Goal: Task Accomplishment & Management: Complete application form

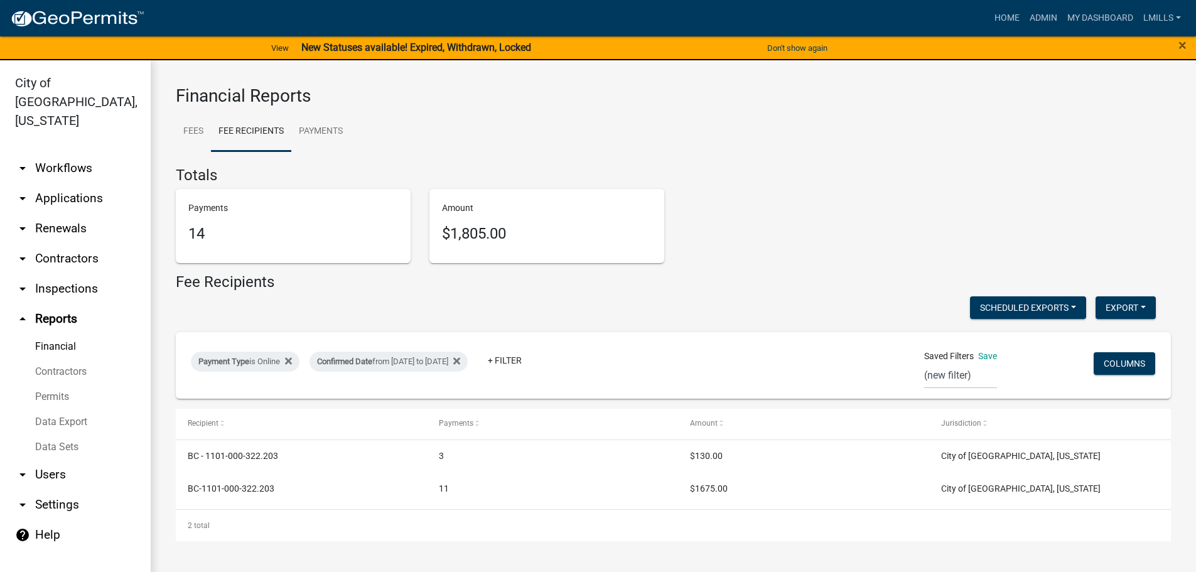
select select "0: null"
click at [62, 183] on link "arrow_drop_down Applications" at bounding box center [75, 198] width 151 height 30
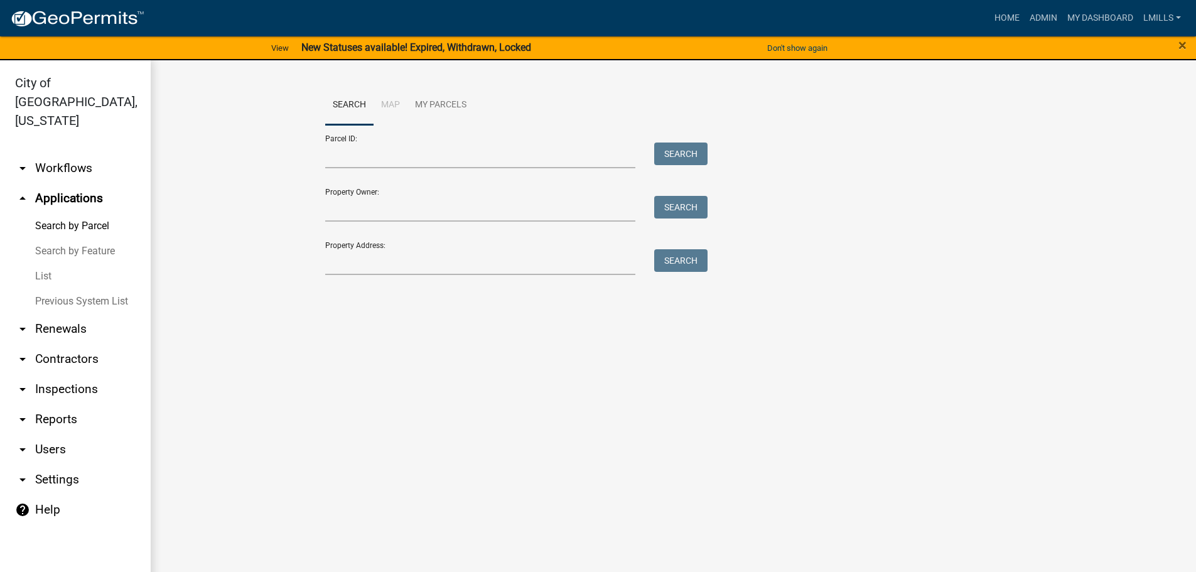
click at [56, 153] on link "arrow_drop_down Workflows" at bounding box center [75, 168] width 151 height 30
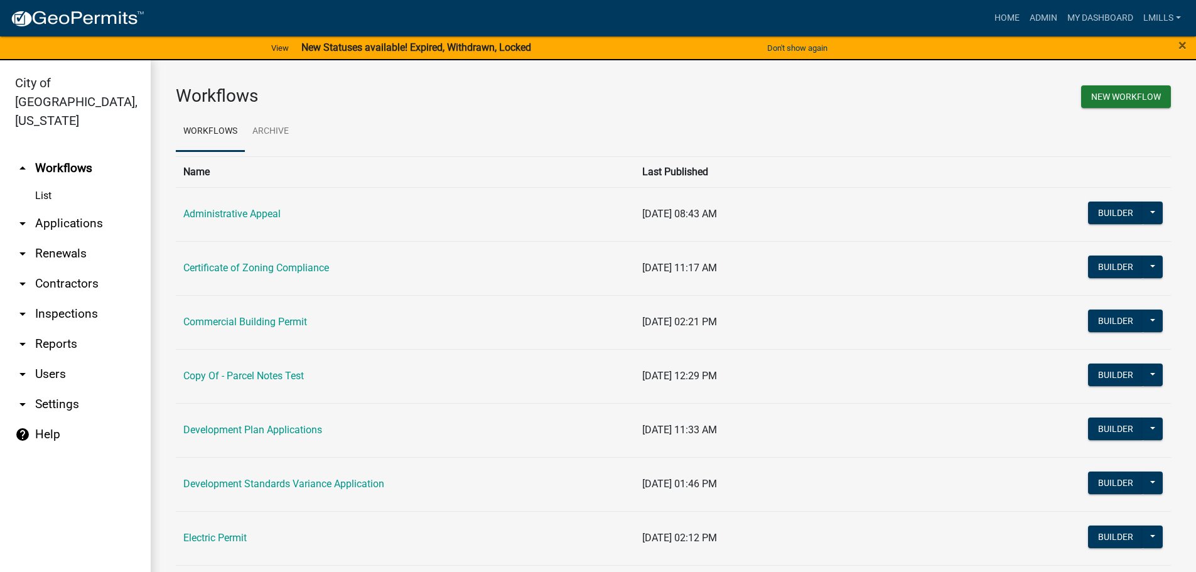
click at [259, 315] on td "Commercial Building Permit" at bounding box center [405, 322] width 459 height 54
click at [254, 323] on link "Commercial Building Permit" at bounding box center [245, 322] width 124 height 12
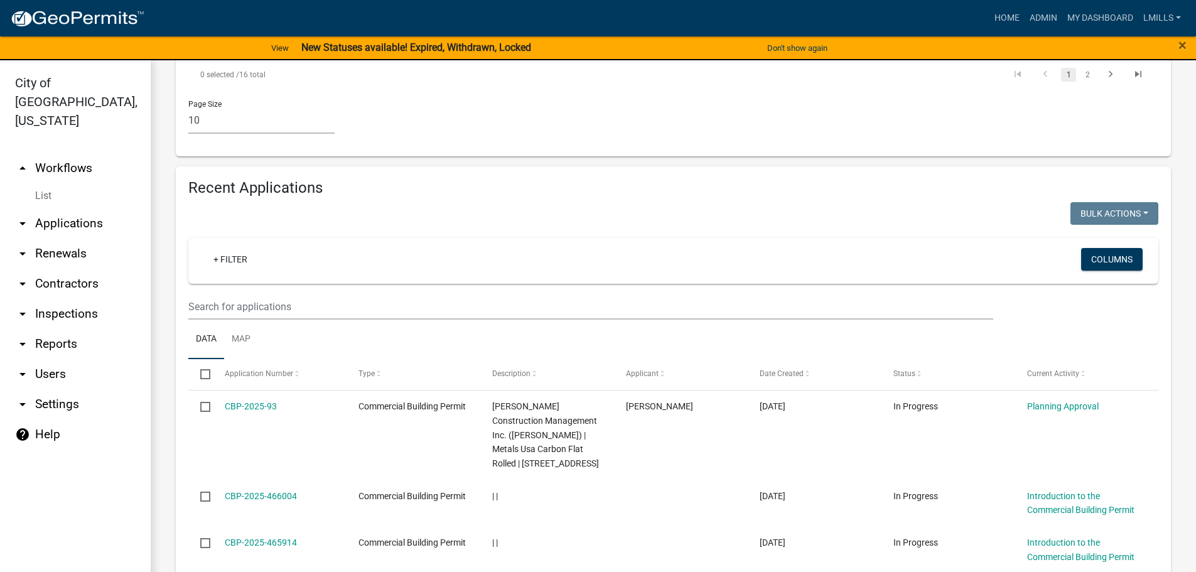
scroll to position [1130, 0]
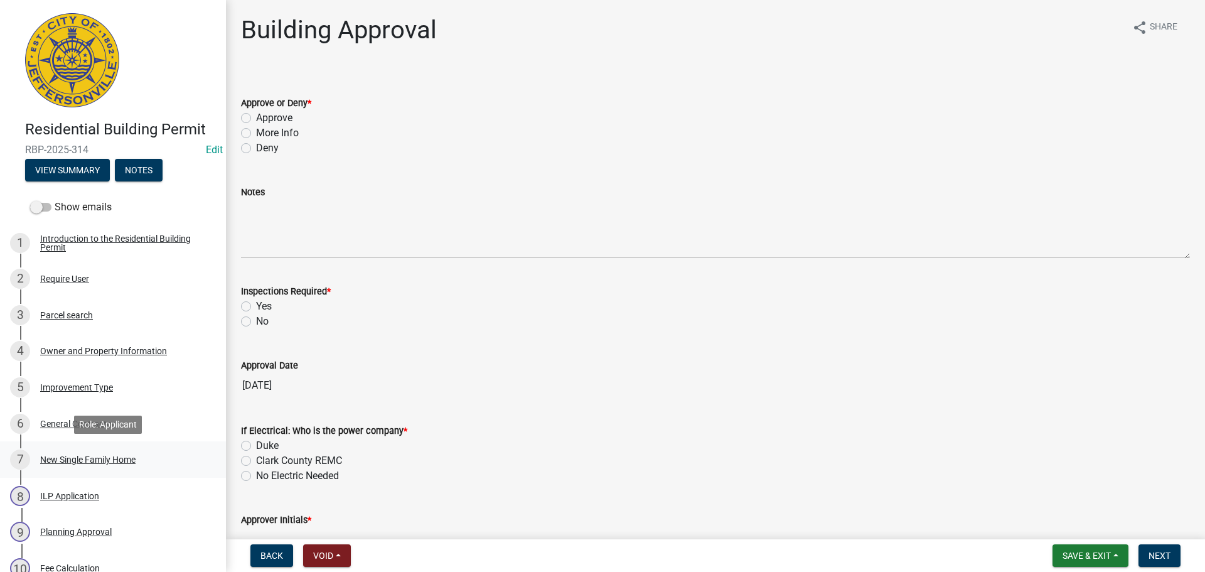
click at [99, 459] on div "New Single Family Home" at bounding box center [87, 459] width 95 height 9
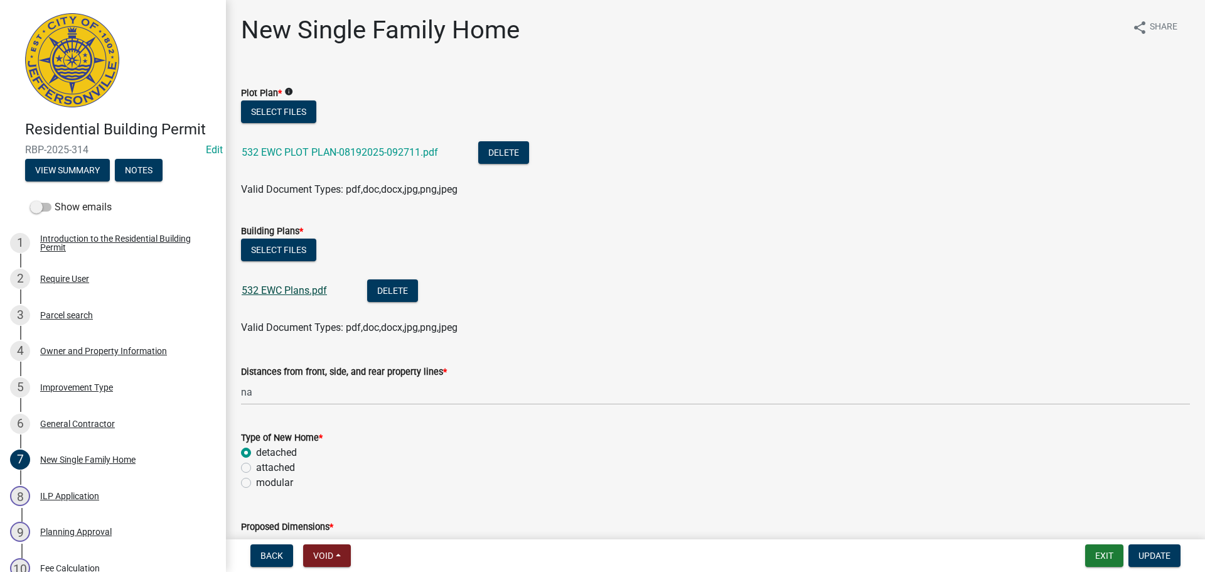
click at [291, 288] on link "532 EWC Plans.pdf" at bounding box center [284, 290] width 85 height 12
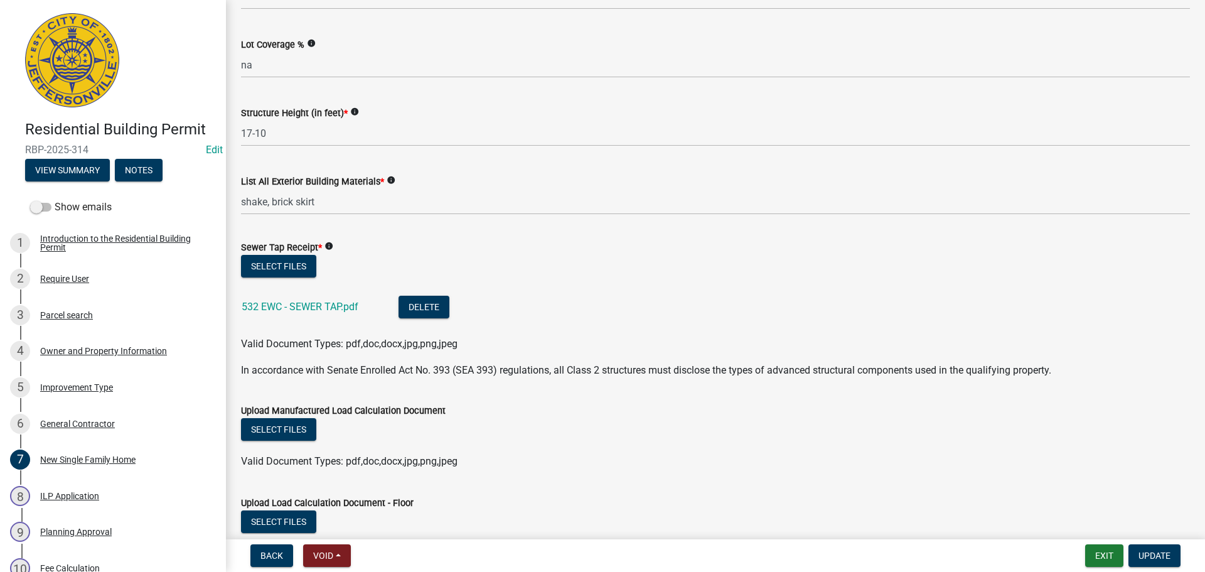
scroll to position [628, 0]
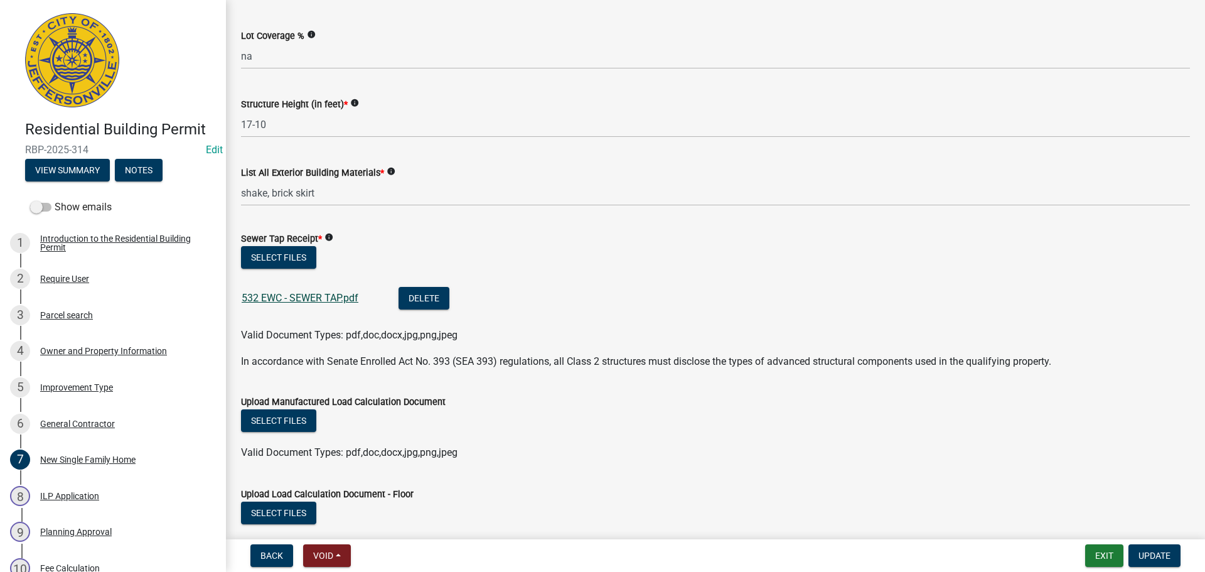
click at [318, 298] on link "532 EWC - SEWER TAP.pdf" at bounding box center [300, 298] width 117 height 12
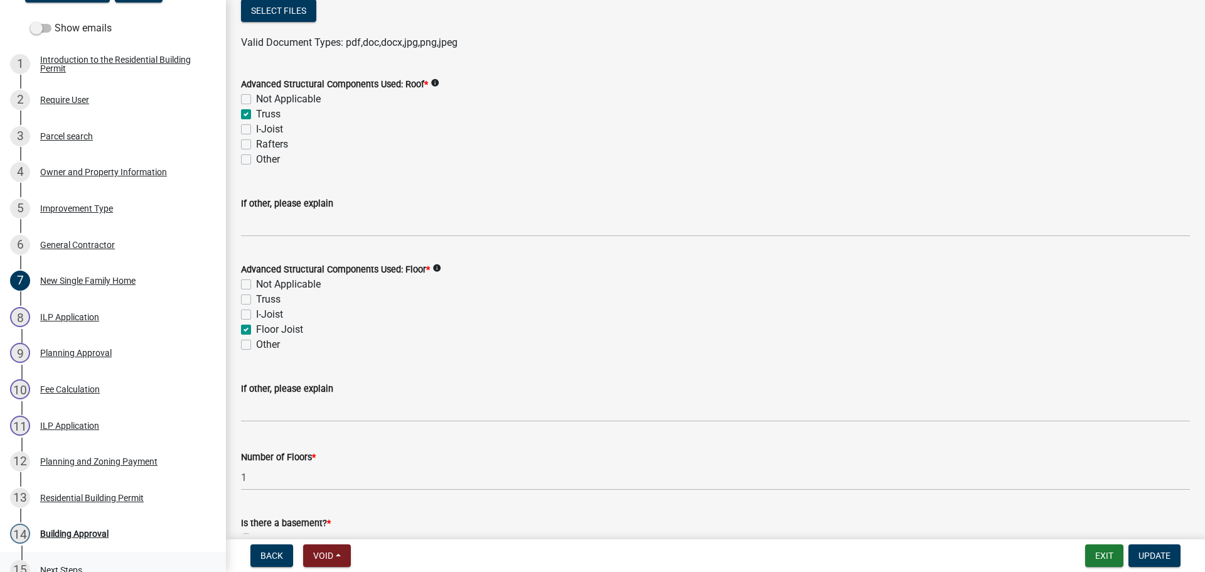
scroll to position [251, 0]
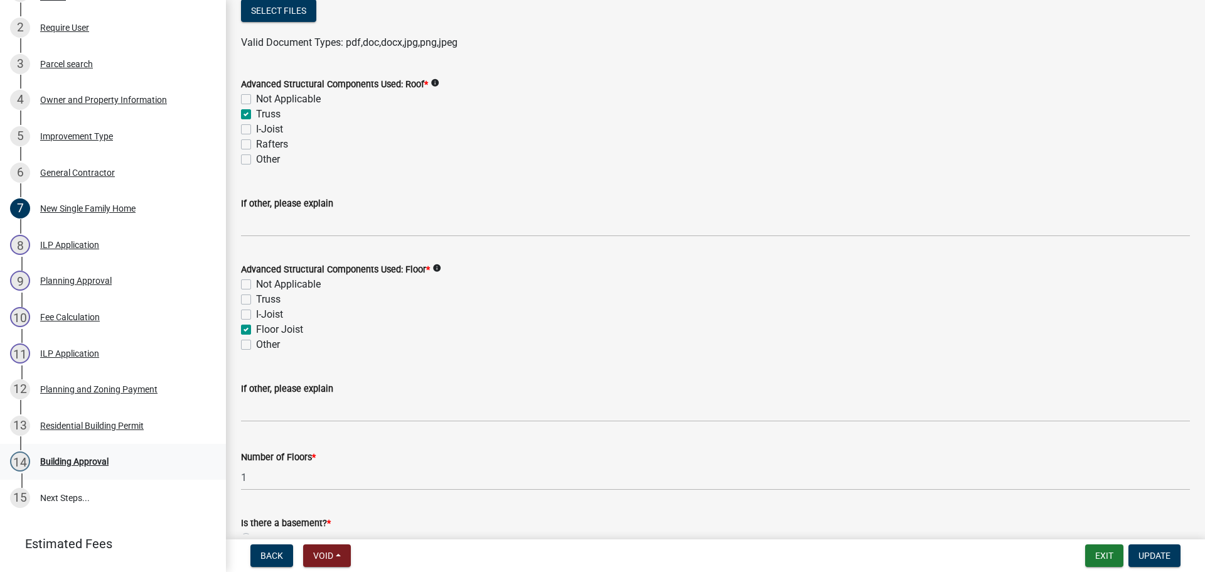
click at [73, 459] on div "Building Approval" at bounding box center [74, 461] width 68 height 9
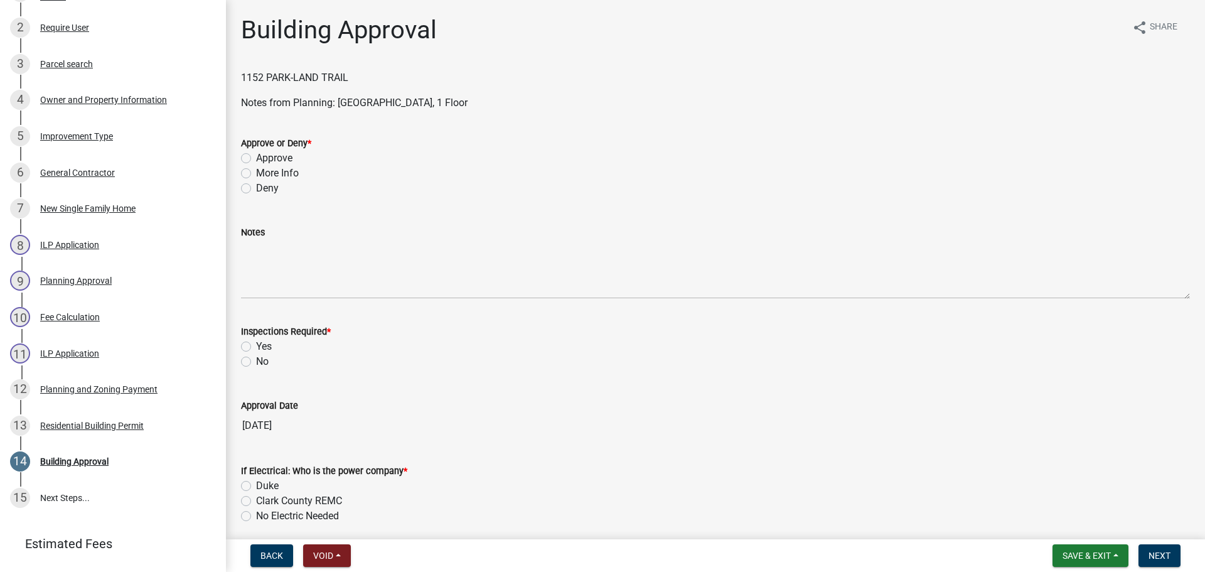
click at [289, 157] on label "Approve" at bounding box center [274, 158] width 36 height 15
click at [264, 157] on input "Approve" at bounding box center [260, 155] width 8 height 8
radio input "true"
click at [266, 345] on label "Yes" at bounding box center [264, 346] width 16 height 15
click at [264, 345] on input "Yes" at bounding box center [260, 343] width 8 height 8
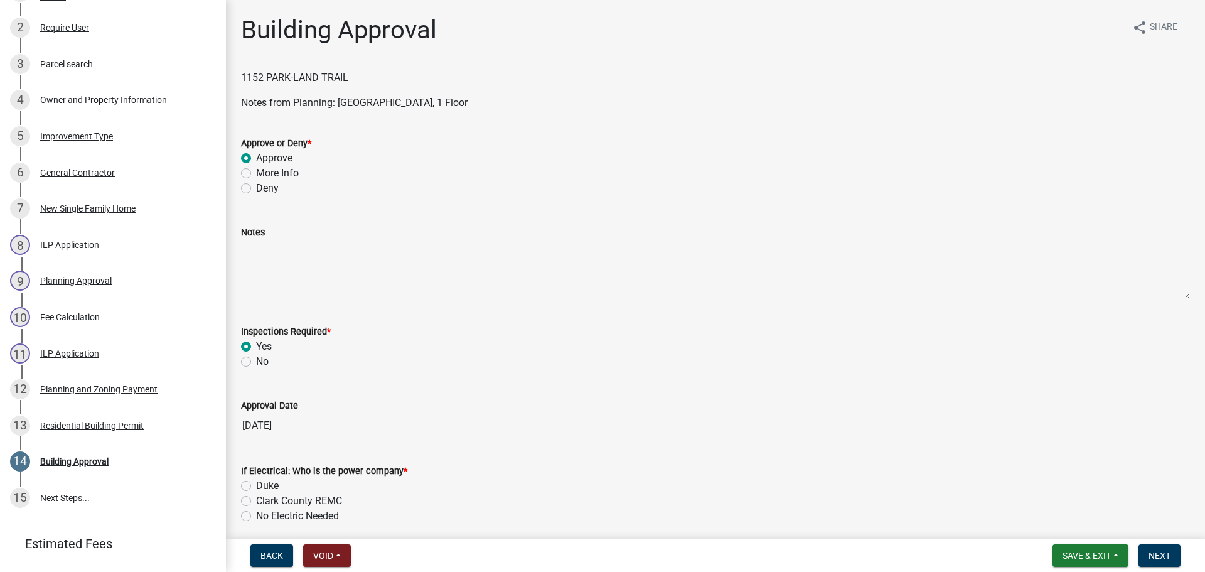
radio input "true"
click at [306, 498] on label "Clark County REMC" at bounding box center [299, 500] width 86 height 15
click at [264, 498] on input "Clark County REMC" at bounding box center [260, 497] width 8 height 8
radio input "true"
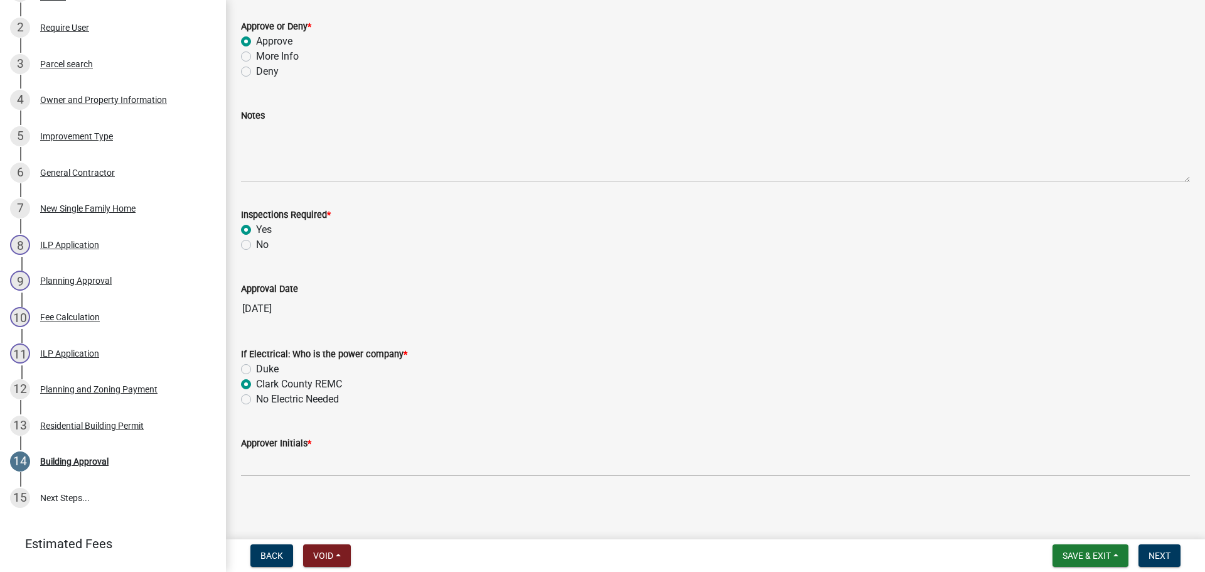
scroll to position [118, 0]
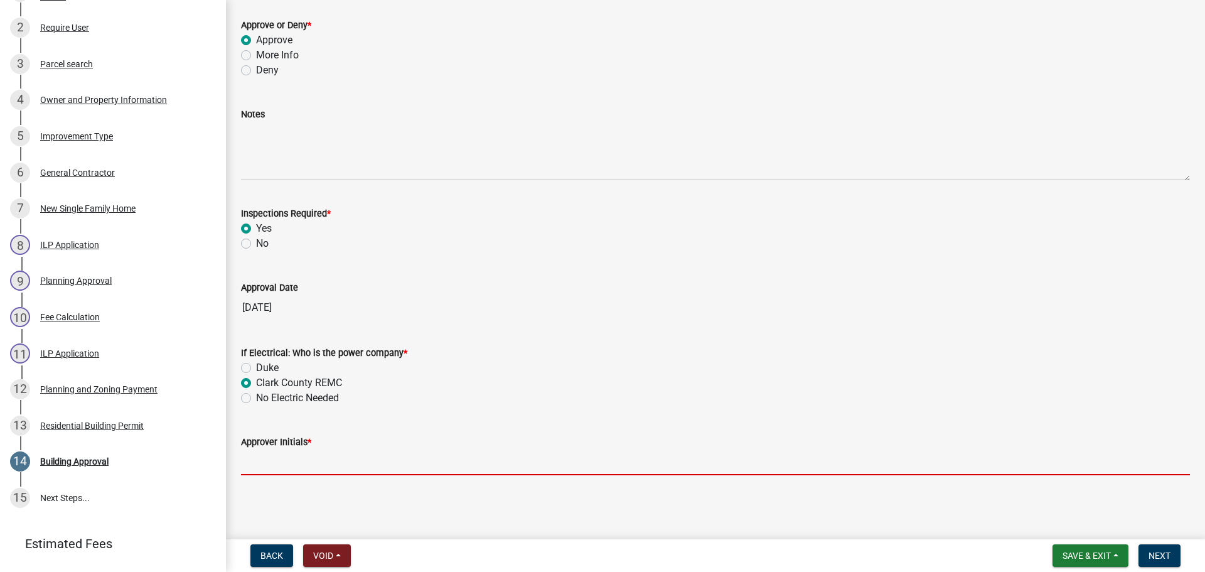
click at [313, 465] on input "Approver Initials *" at bounding box center [715, 462] width 949 height 26
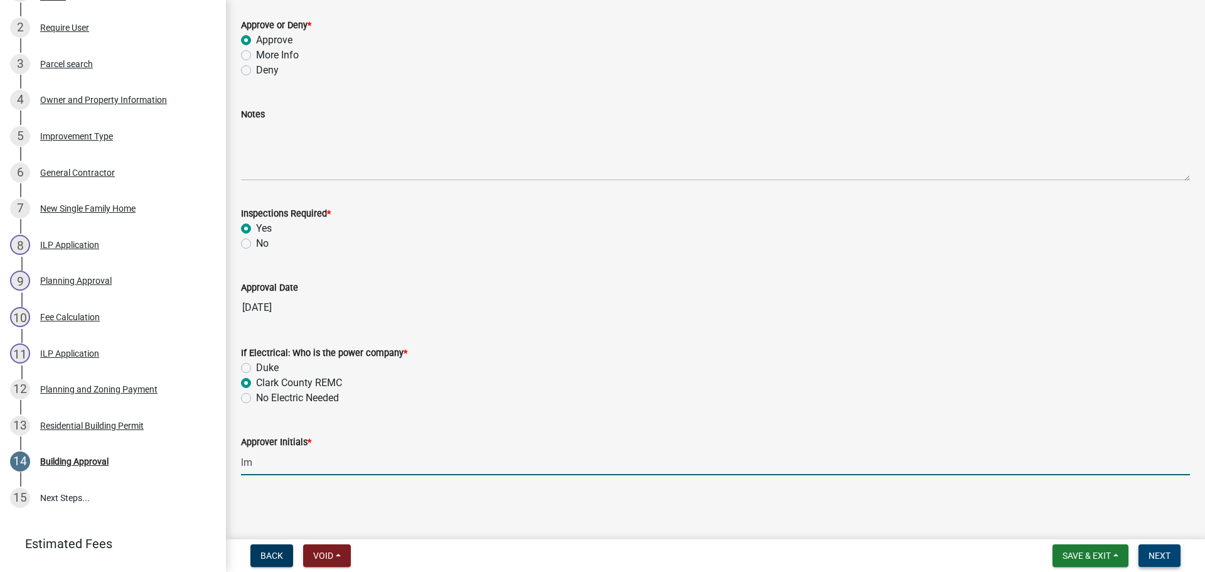
type input "lm"
click at [1153, 547] on button "Next" at bounding box center [1160, 555] width 42 height 23
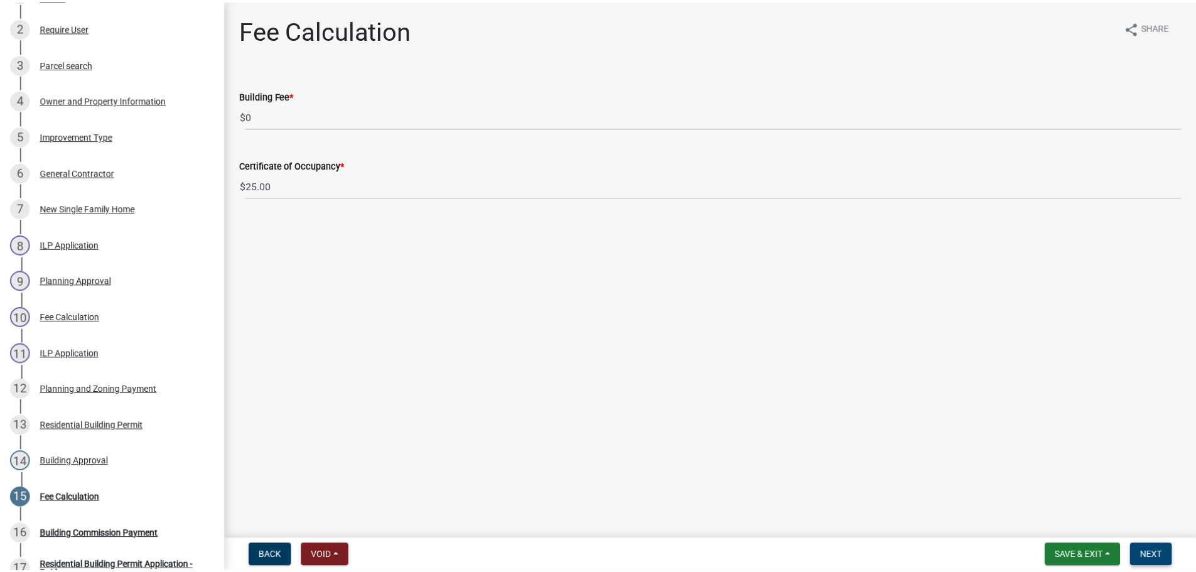
scroll to position [504, 0]
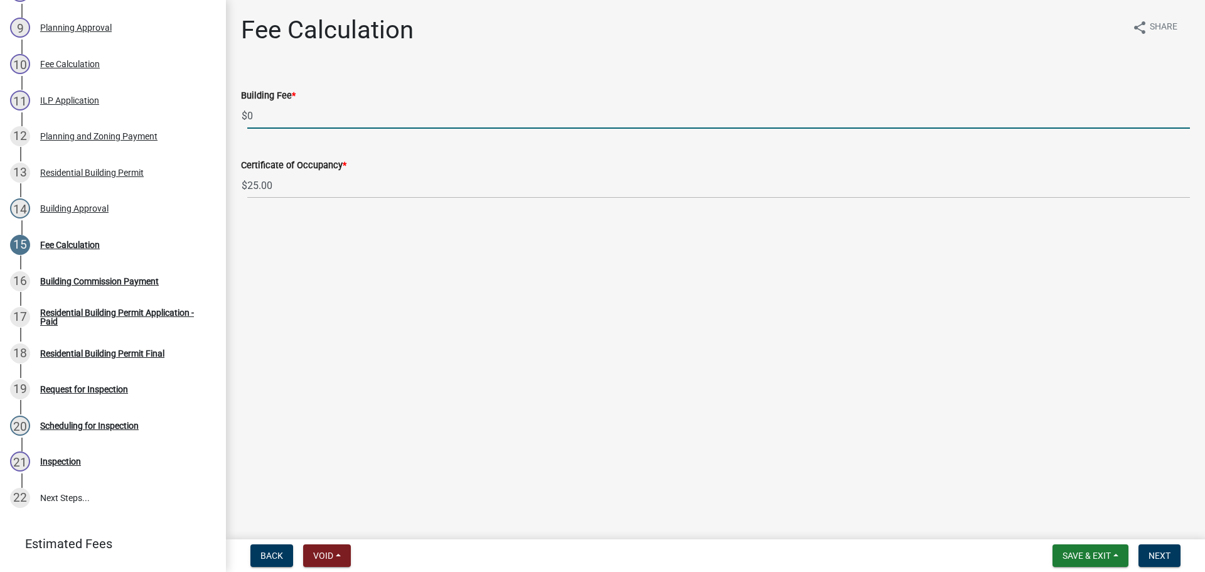
click at [249, 113] on input "0" at bounding box center [718, 116] width 943 height 26
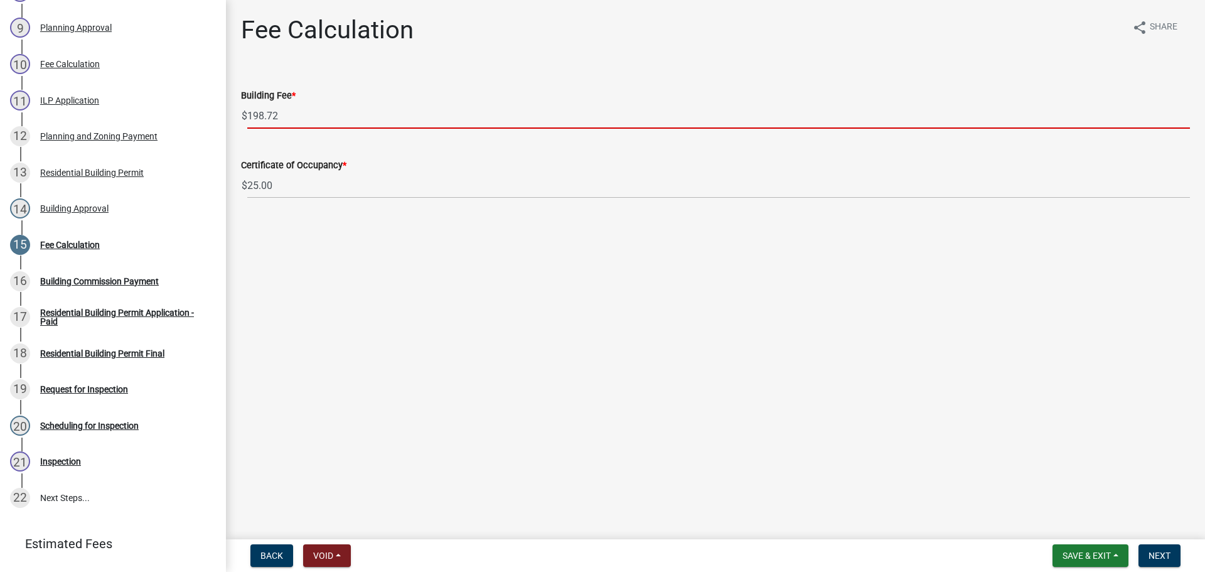
type input "198.72"
click at [415, 355] on main "Fee Calculation share Share Building Fee * $ 198.72 Certificate of Occupancy * …" at bounding box center [715, 267] width 979 height 534
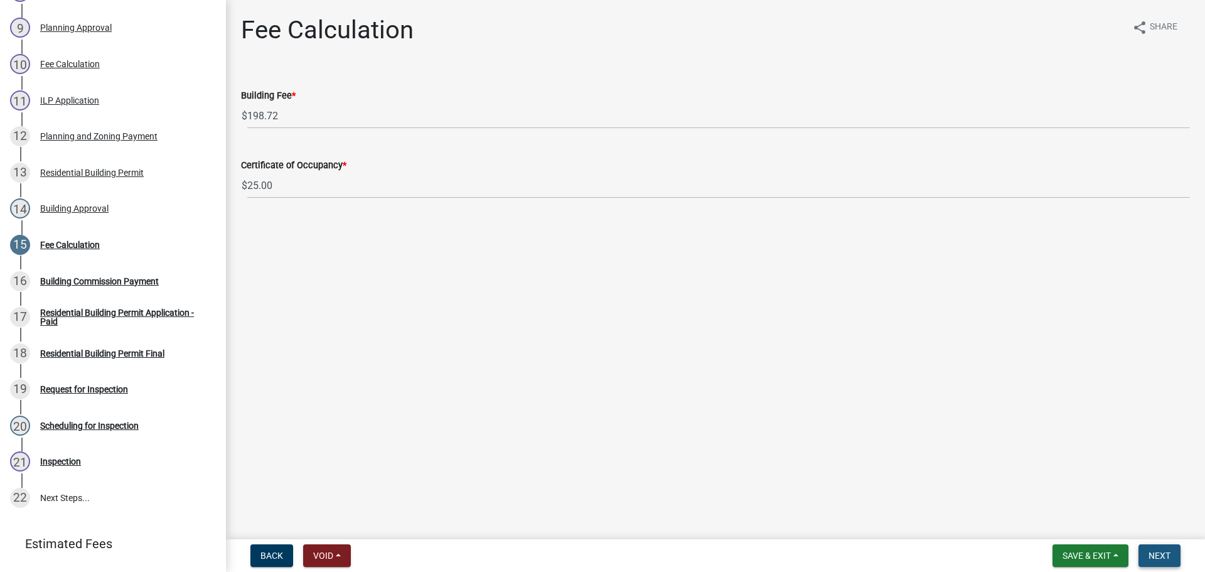
click at [1160, 554] on span "Next" at bounding box center [1160, 556] width 22 height 10
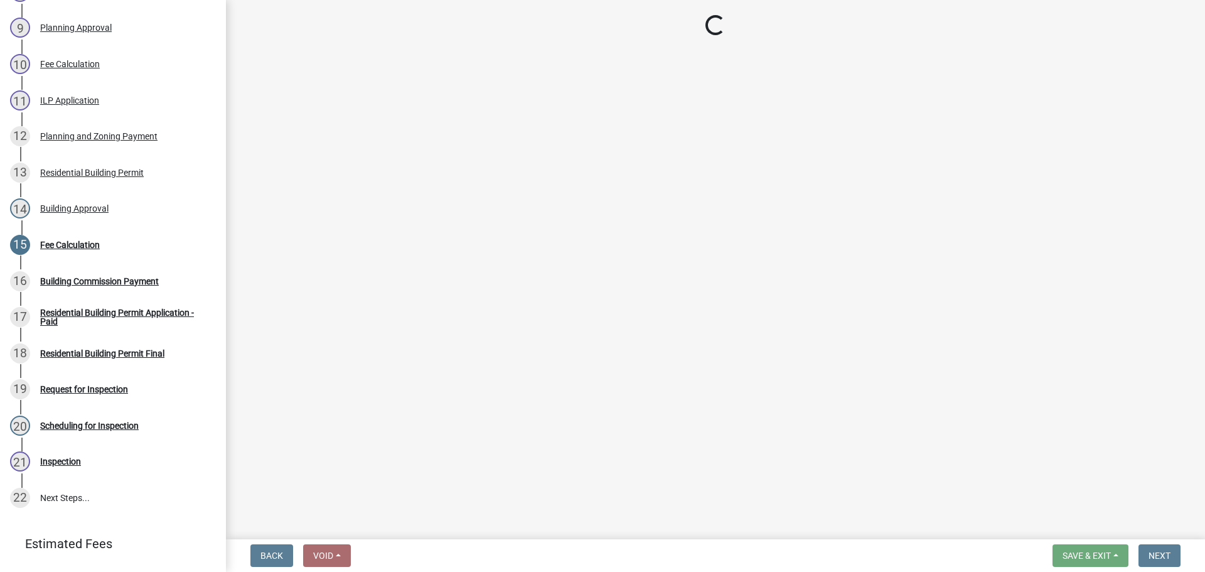
select select "3: 3"
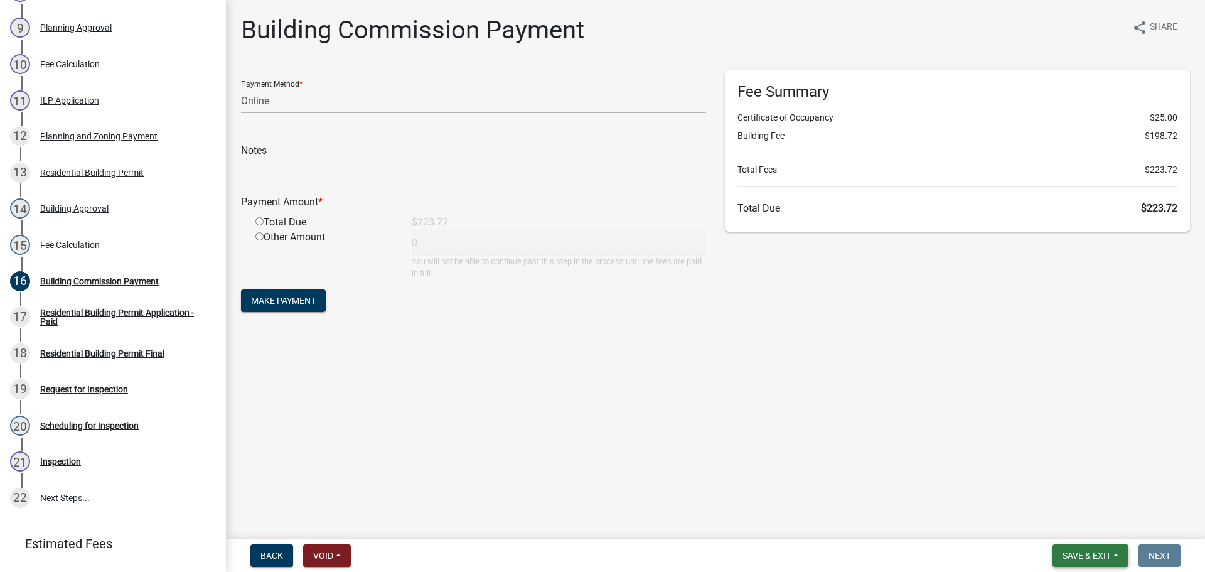
click at [1078, 551] on span "Save & Exit" at bounding box center [1087, 556] width 48 height 10
click at [1087, 518] on button "Save & Exit" at bounding box center [1078, 523] width 100 height 30
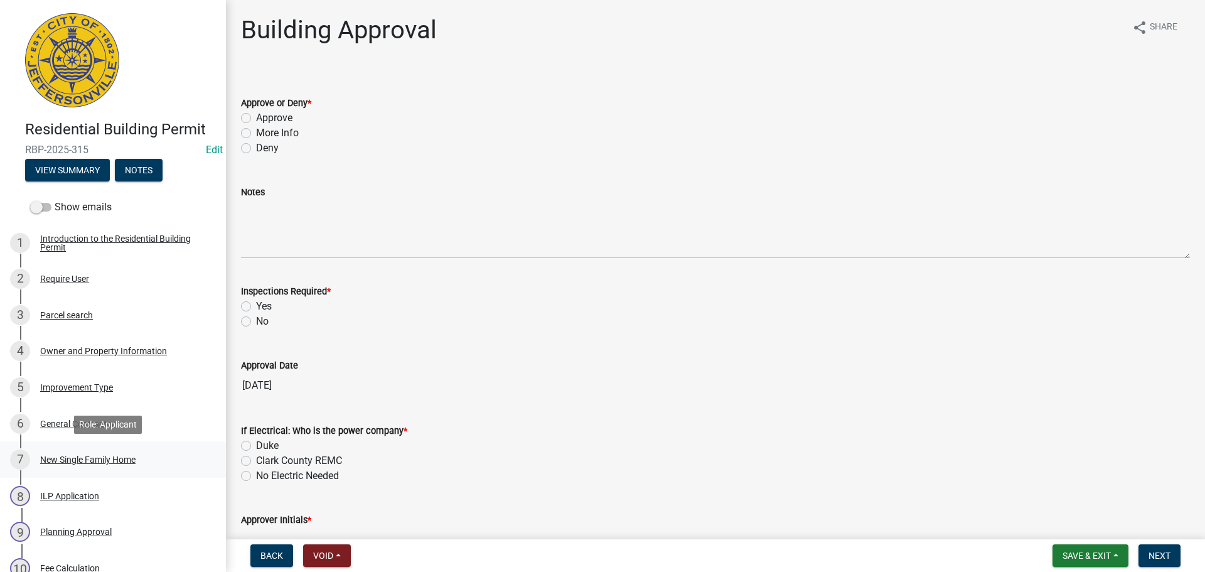
click at [103, 457] on div "New Single Family Home" at bounding box center [87, 459] width 95 height 9
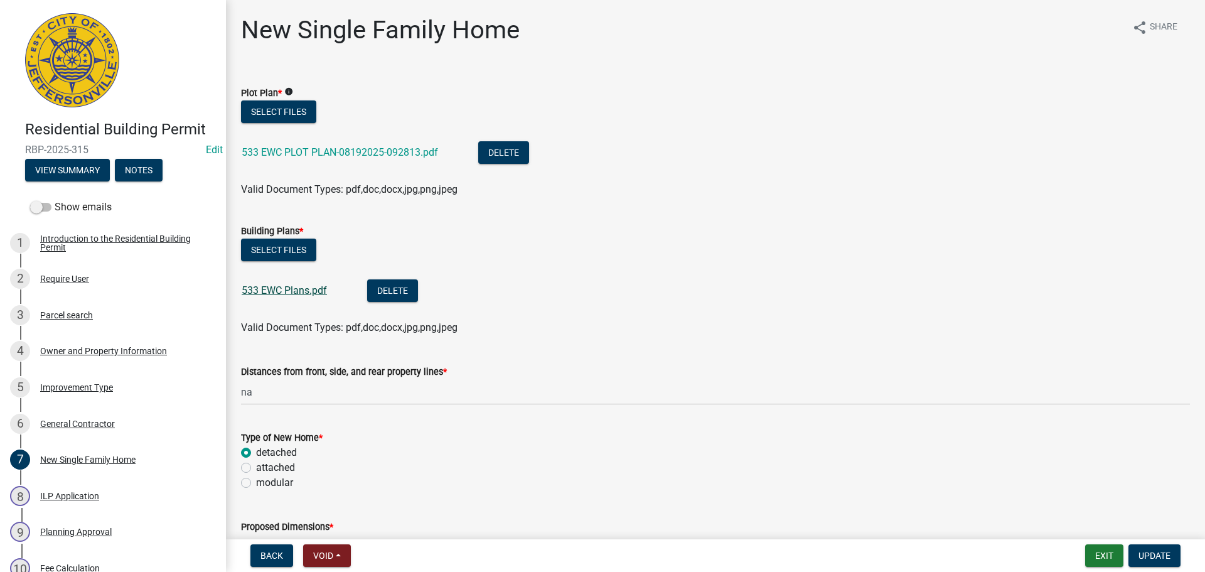
click at [299, 291] on link "533 EWC Plans.pdf" at bounding box center [284, 290] width 85 height 12
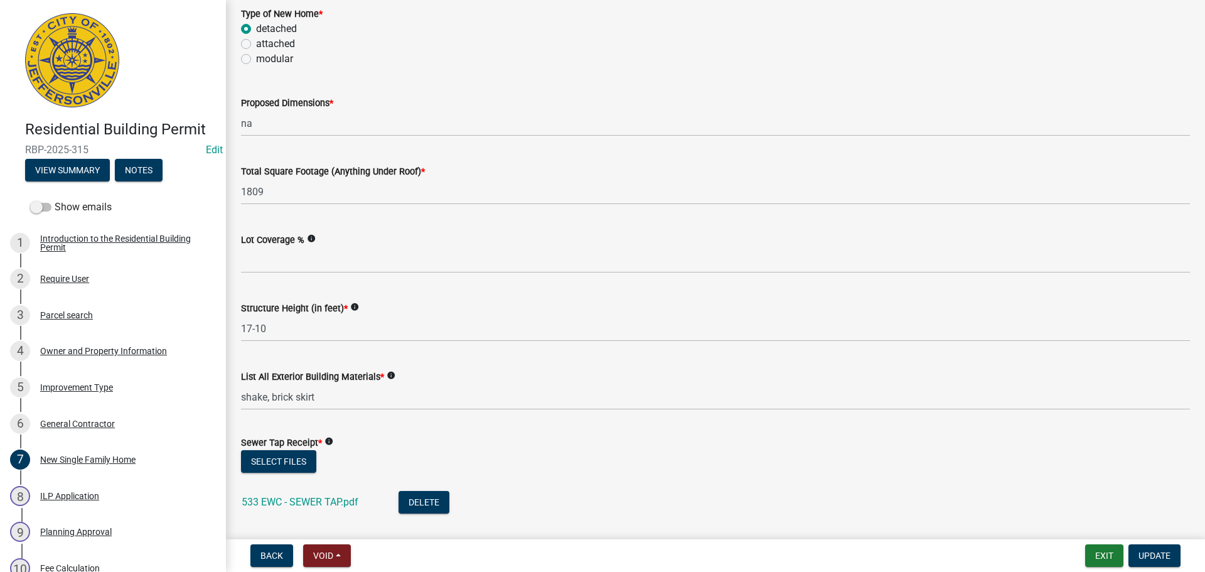
scroll to position [439, 0]
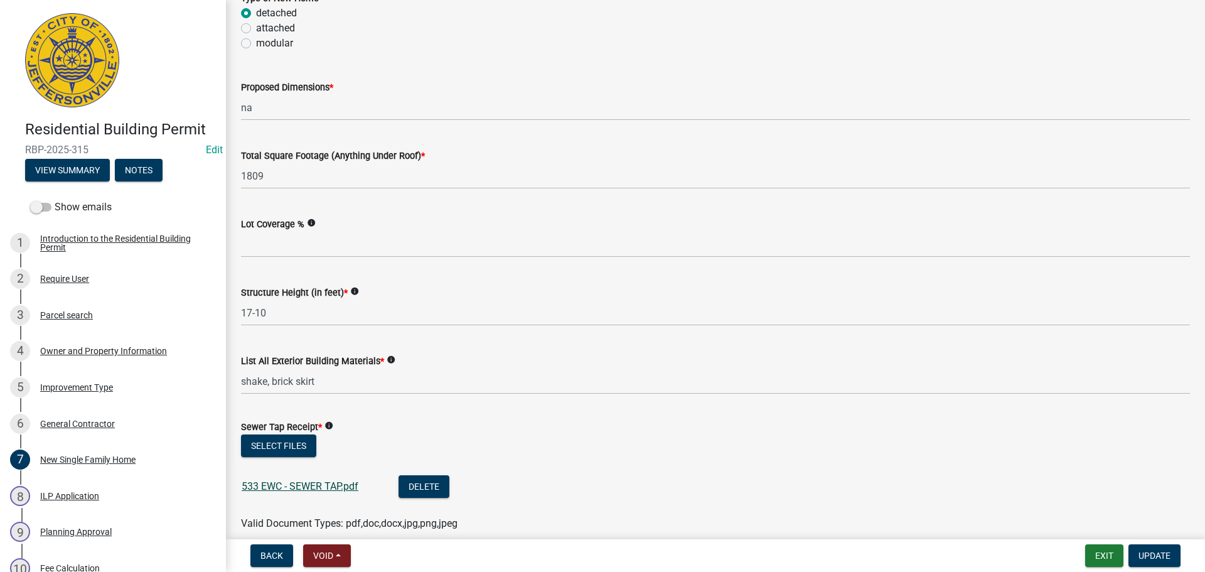
click at [289, 482] on link "533 EWC - SEWER TAP.pdf" at bounding box center [300, 486] width 117 height 12
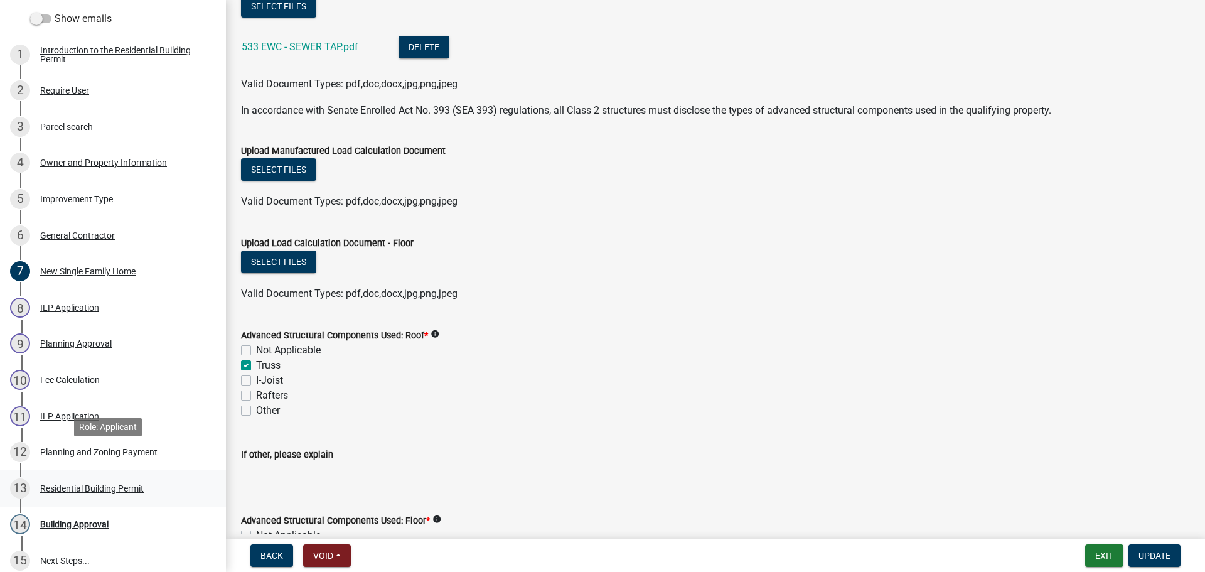
scroll to position [314, 0]
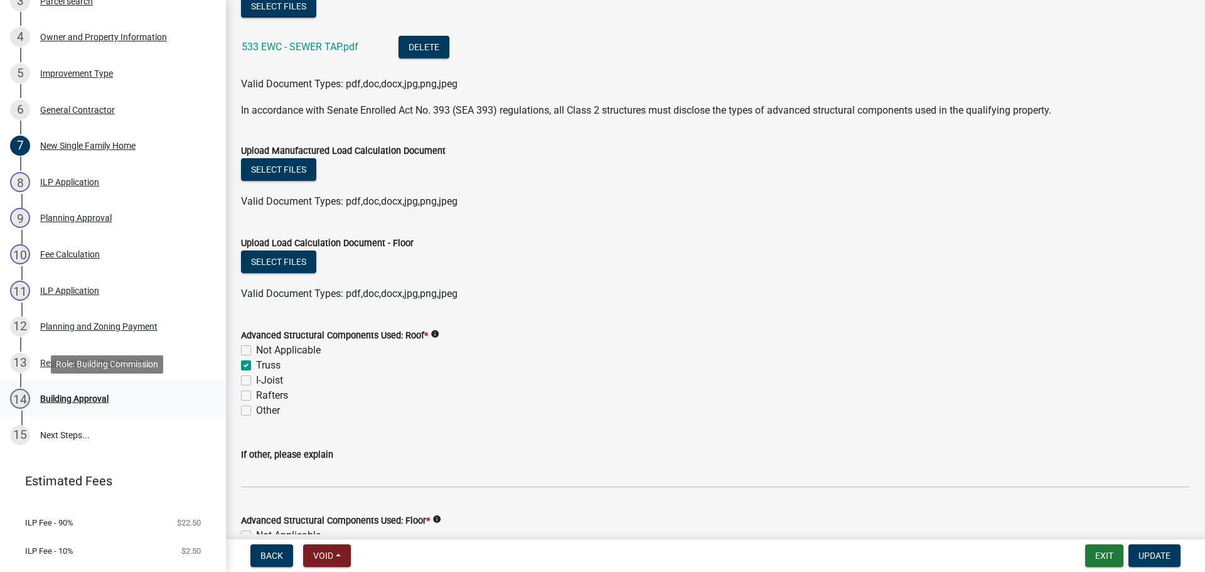
click at [58, 397] on div "Building Approval" at bounding box center [74, 398] width 68 height 9
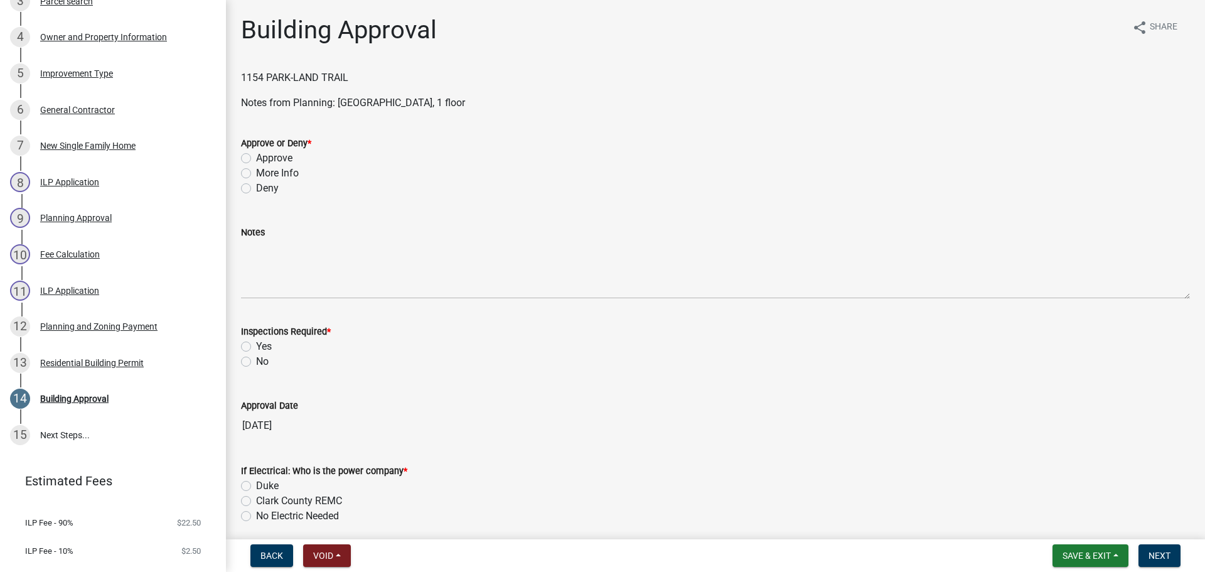
click at [281, 156] on label "Approve" at bounding box center [274, 158] width 36 height 15
click at [264, 156] on input "Approve" at bounding box center [260, 155] width 8 height 8
radio input "true"
click at [267, 344] on label "Yes" at bounding box center [264, 346] width 16 height 15
click at [264, 344] on input "Yes" at bounding box center [260, 343] width 8 height 8
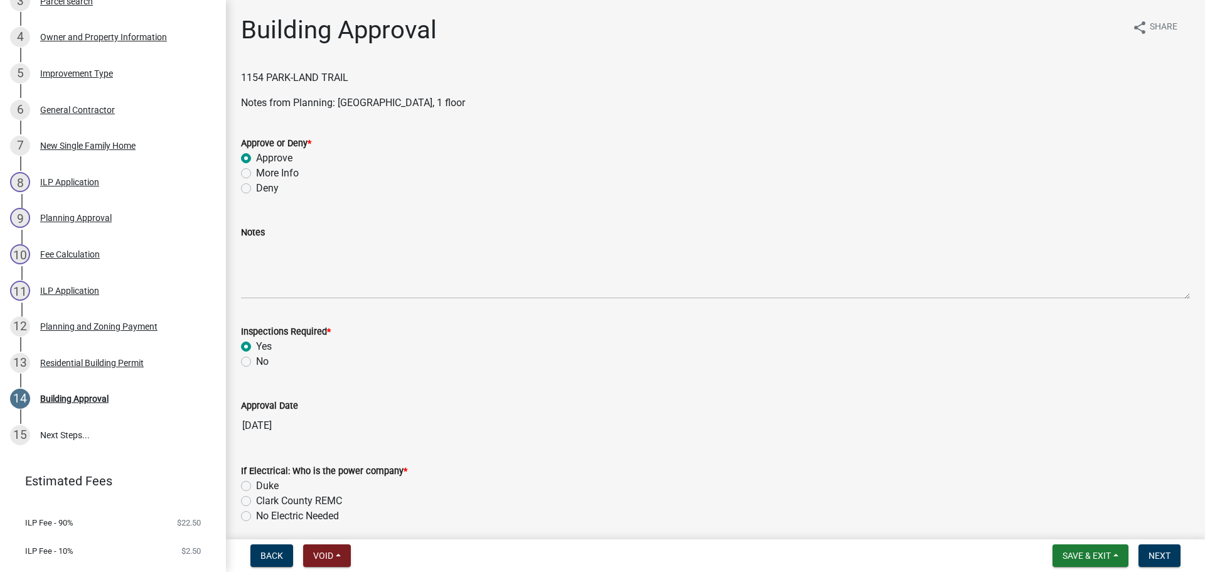
radio input "true"
click at [310, 497] on label "Clark County REMC" at bounding box center [299, 500] width 86 height 15
click at [264, 497] on input "Clark County REMC" at bounding box center [260, 497] width 8 height 8
radio input "true"
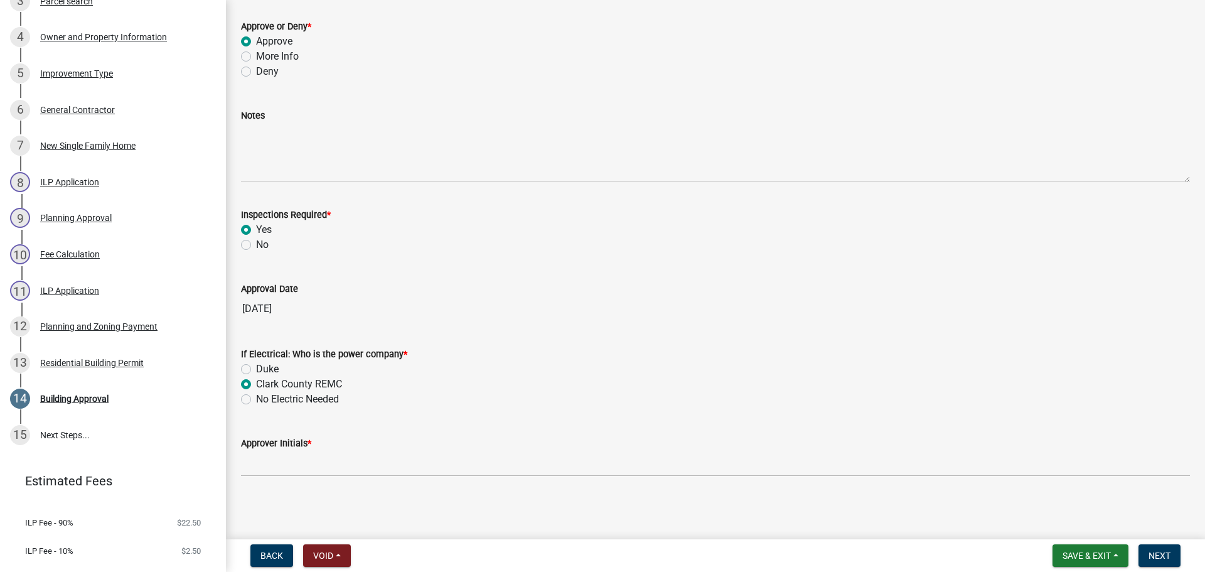
scroll to position [118, 0]
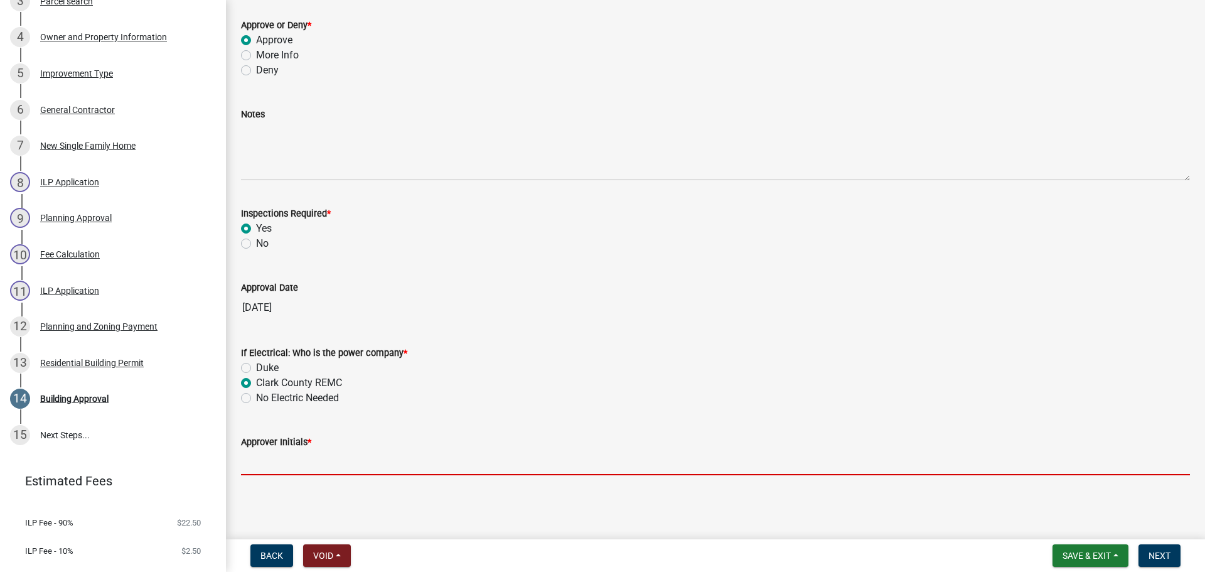
click at [311, 465] on input "Approver Initials *" at bounding box center [715, 462] width 949 height 26
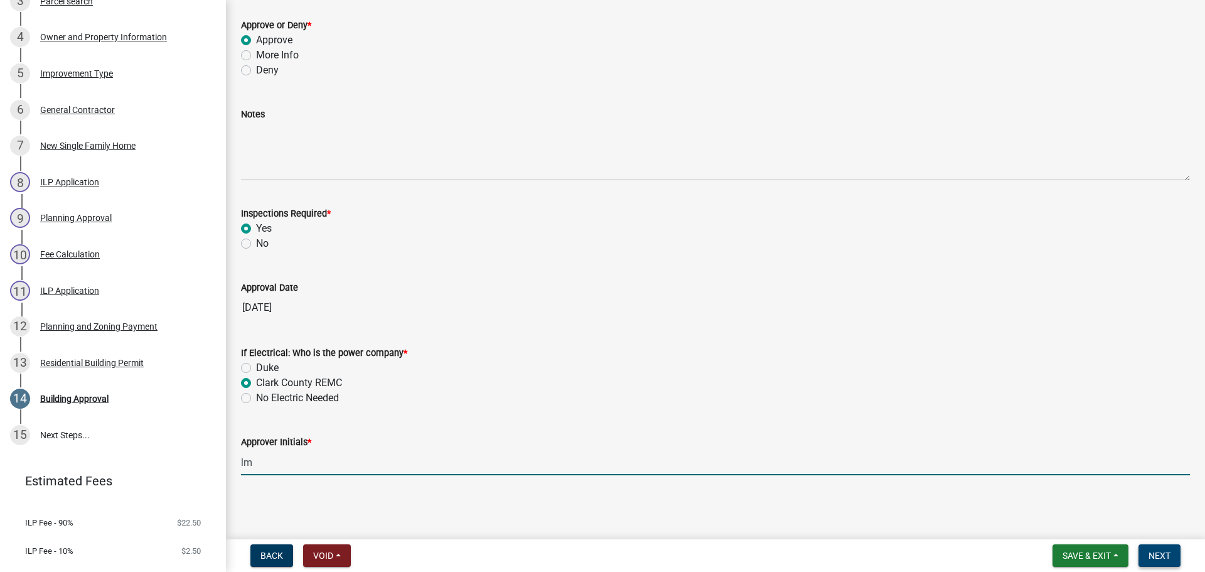
type input "lm"
click at [1169, 555] on span "Next" at bounding box center [1160, 556] width 22 height 10
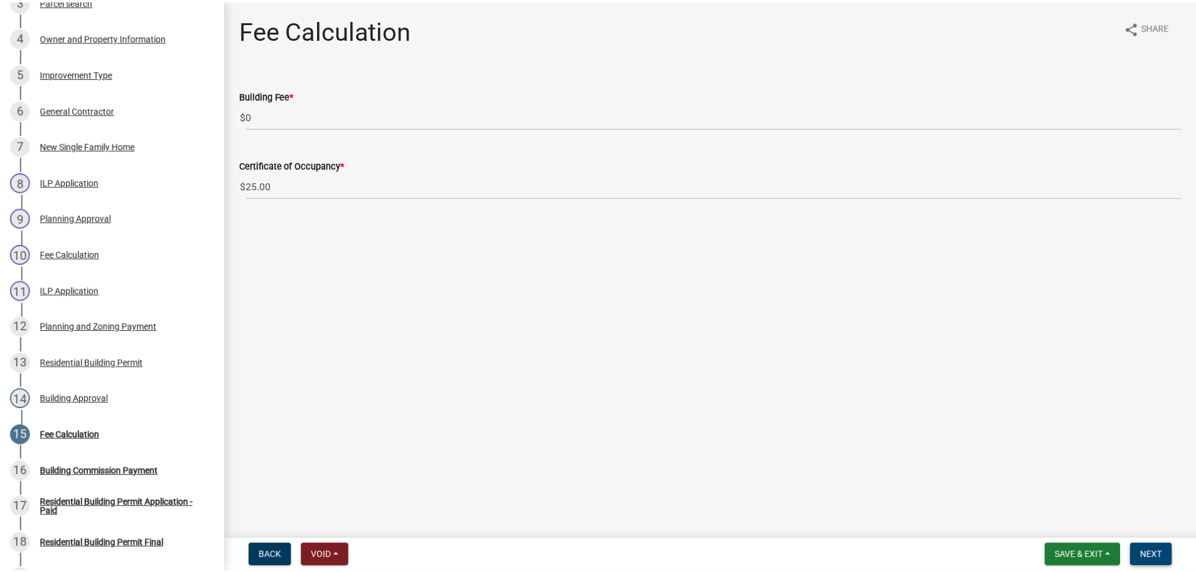
scroll to position [567, 0]
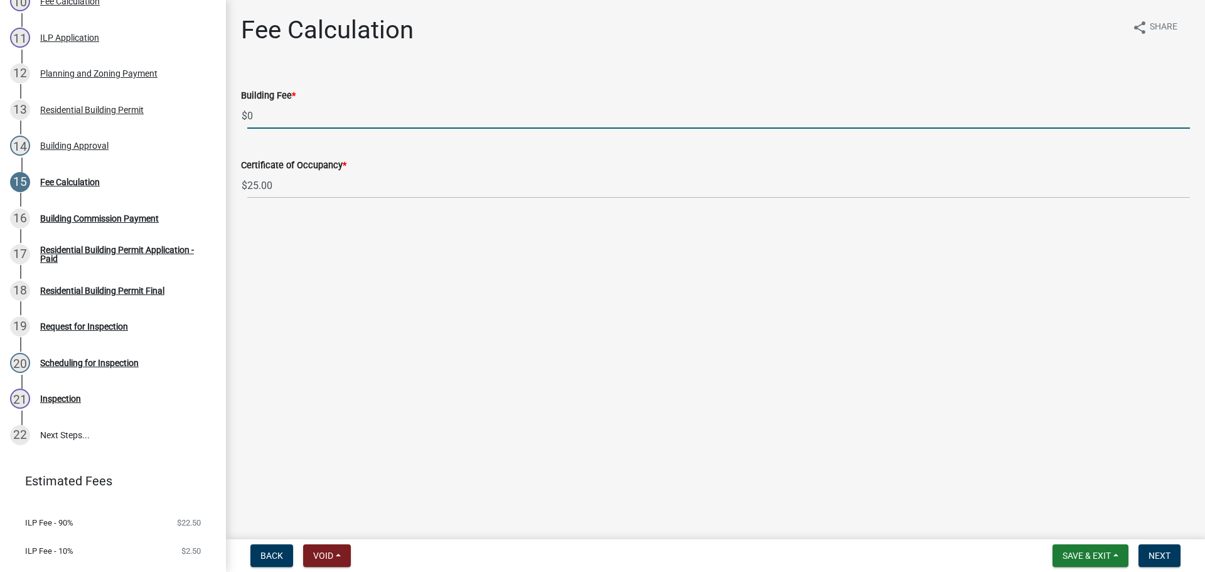
drag, startPoint x: 257, startPoint y: 117, endPoint x: 230, endPoint y: 121, distance: 27.8
click at [230, 121] on div "Fee Calculation share Share Building Fee * $ 0 Certificate of Occupancy * $ 25.…" at bounding box center [715, 118] width 979 height 206
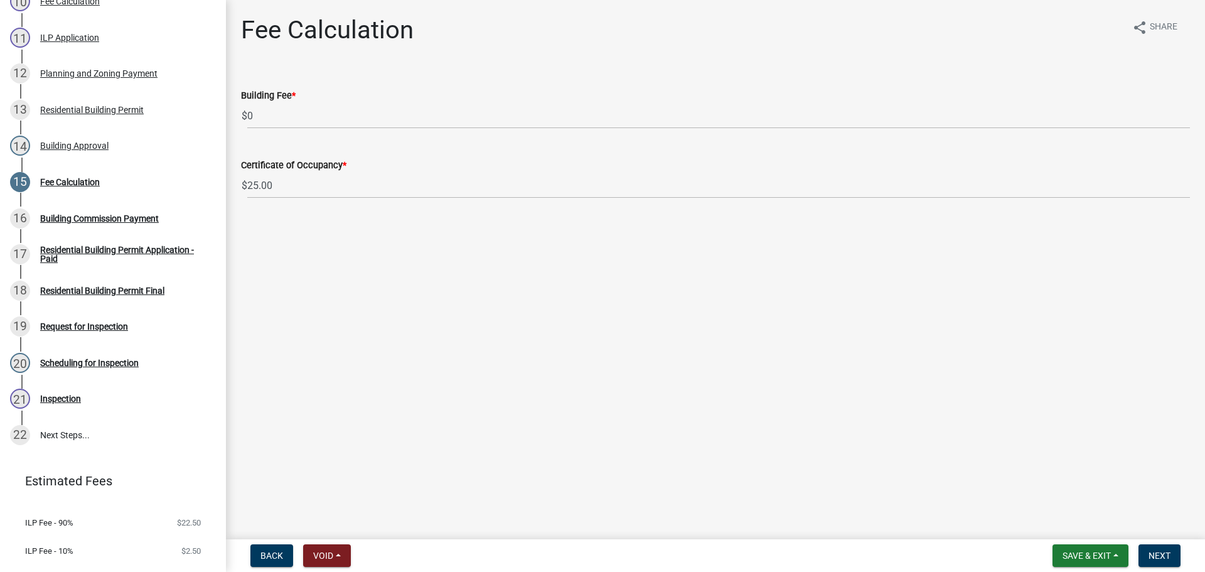
click at [234, 119] on div "Building Fee * $ 0" at bounding box center [716, 99] width 968 height 58
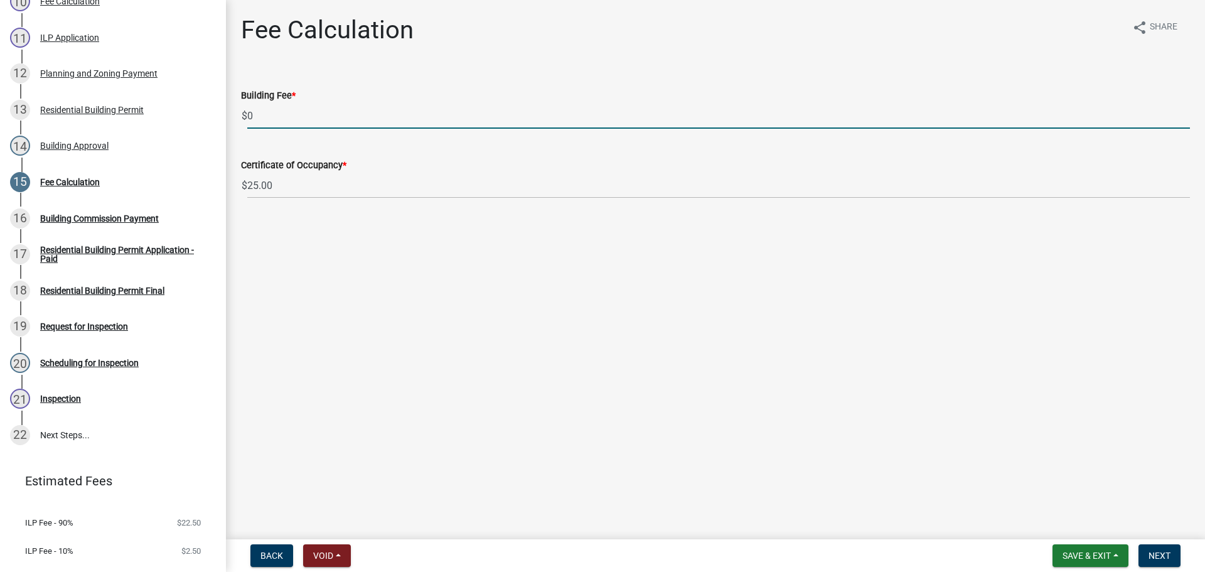
click at [274, 117] on input "0" at bounding box center [718, 116] width 943 height 26
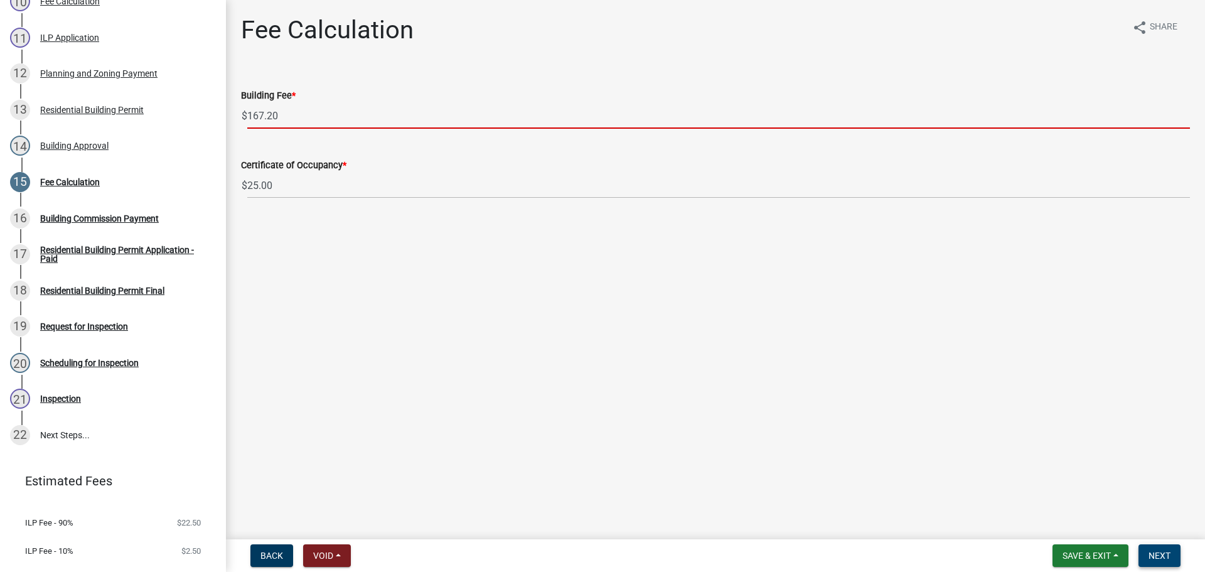
type input "167.20"
click at [1171, 552] on button "Next" at bounding box center [1160, 555] width 42 height 23
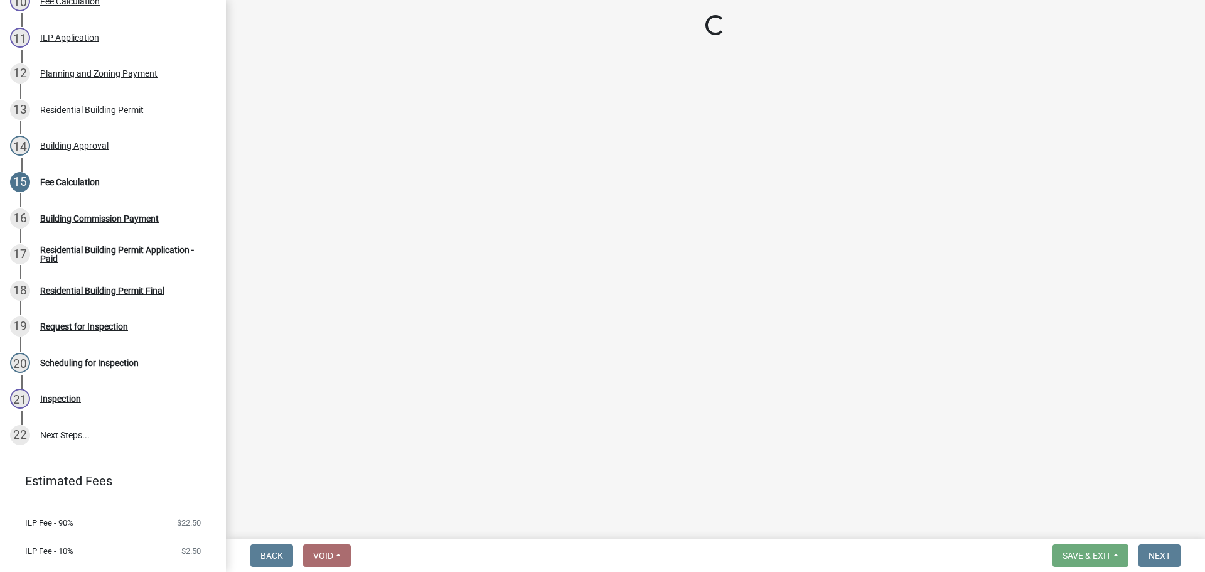
select select "3: 3"
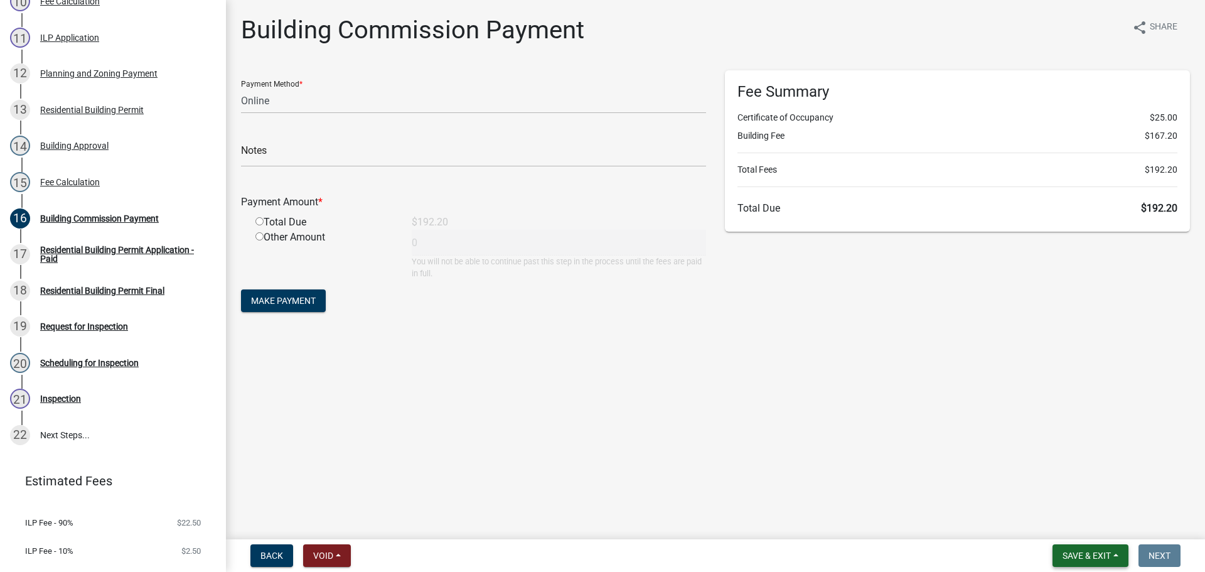
click at [1107, 555] on span "Save & Exit" at bounding box center [1087, 556] width 48 height 10
click at [871, 453] on main "Building Commission Payment share Share Payment Method * Credit Card POS Check …" at bounding box center [715, 267] width 979 height 534
click at [1092, 556] on span "Save & Exit" at bounding box center [1087, 556] width 48 height 10
click at [1085, 520] on button "Save & Exit" at bounding box center [1078, 523] width 100 height 30
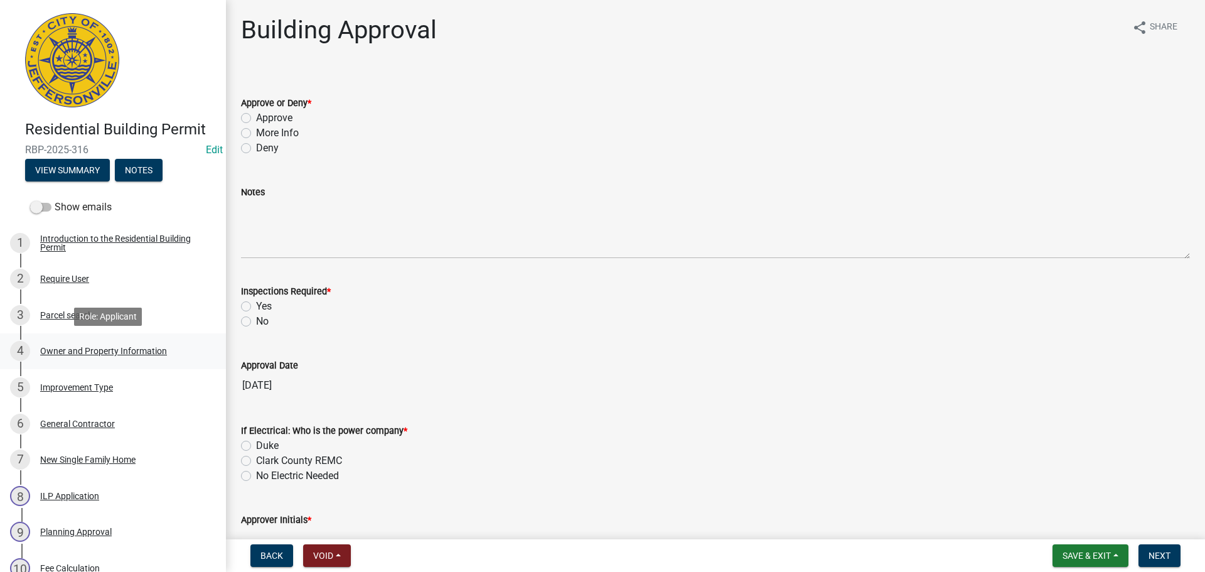
click at [117, 350] on div "Owner and Property Information" at bounding box center [103, 351] width 127 height 9
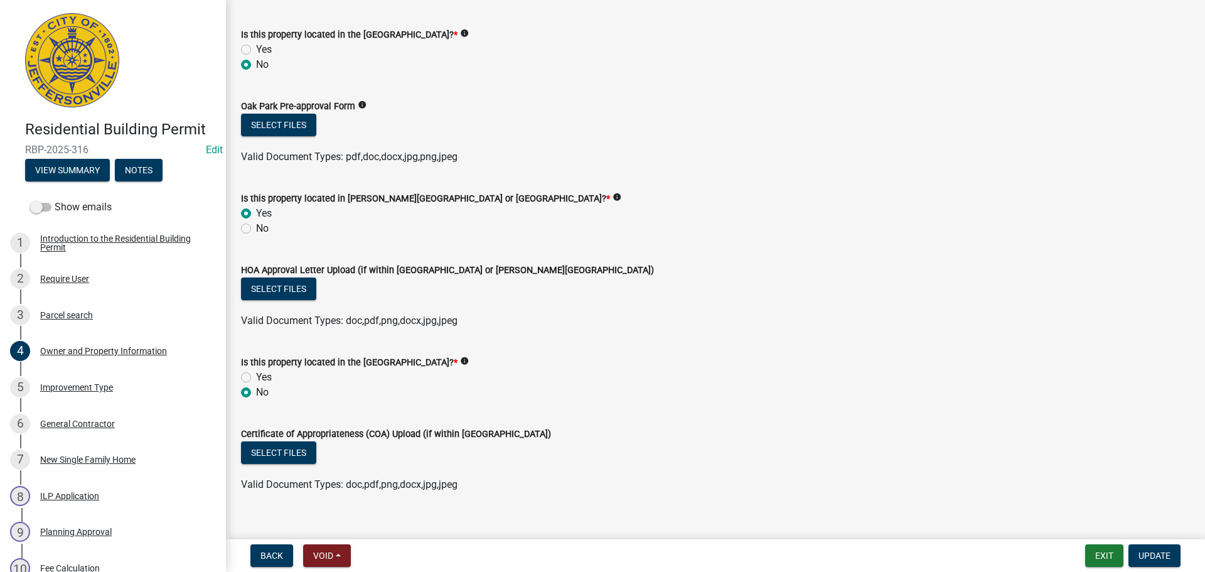
scroll to position [1055, 0]
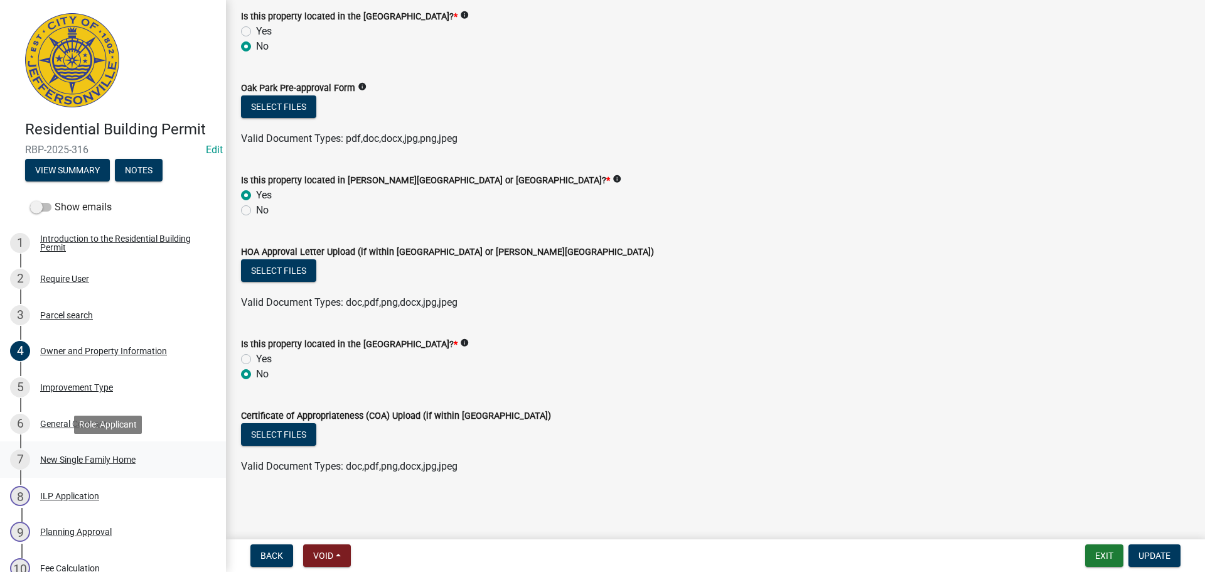
click at [67, 457] on div "New Single Family Home" at bounding box center [87, 459] width 95 height 9
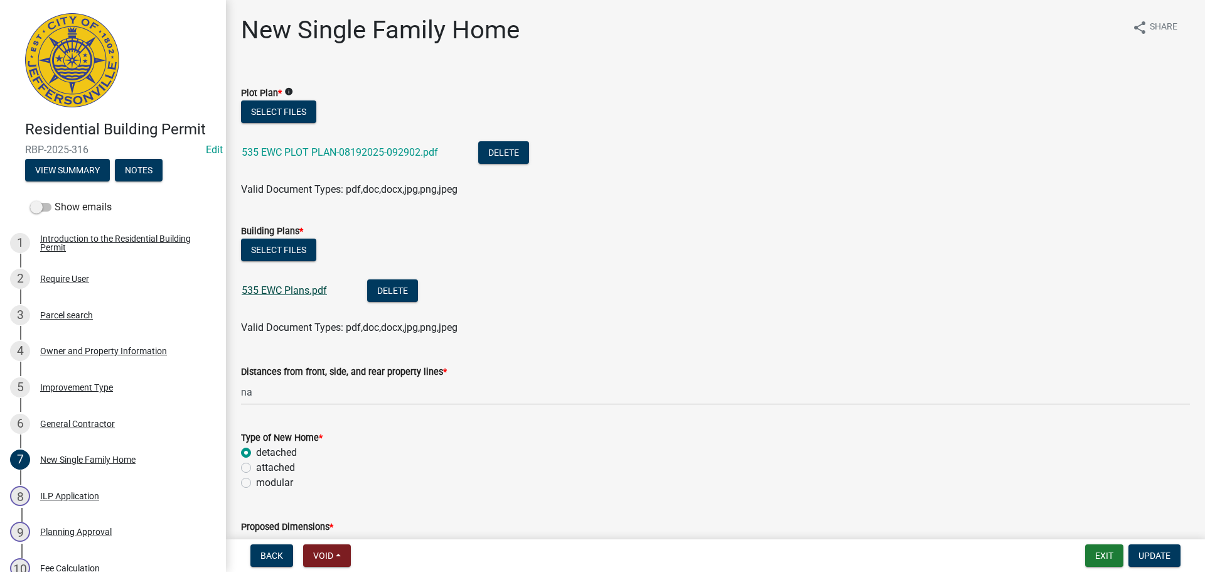
click at [302, 293] on link "535 EWC Plans.pdf" at bounding box center [284, 290] width 85 height 12
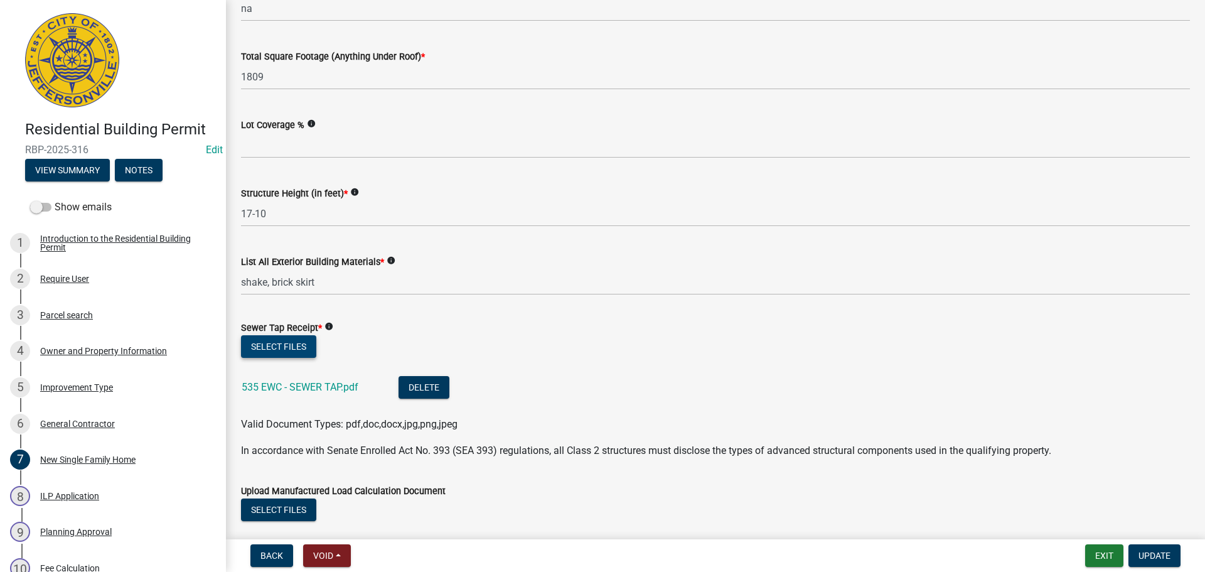
scroll to position [502, 0]
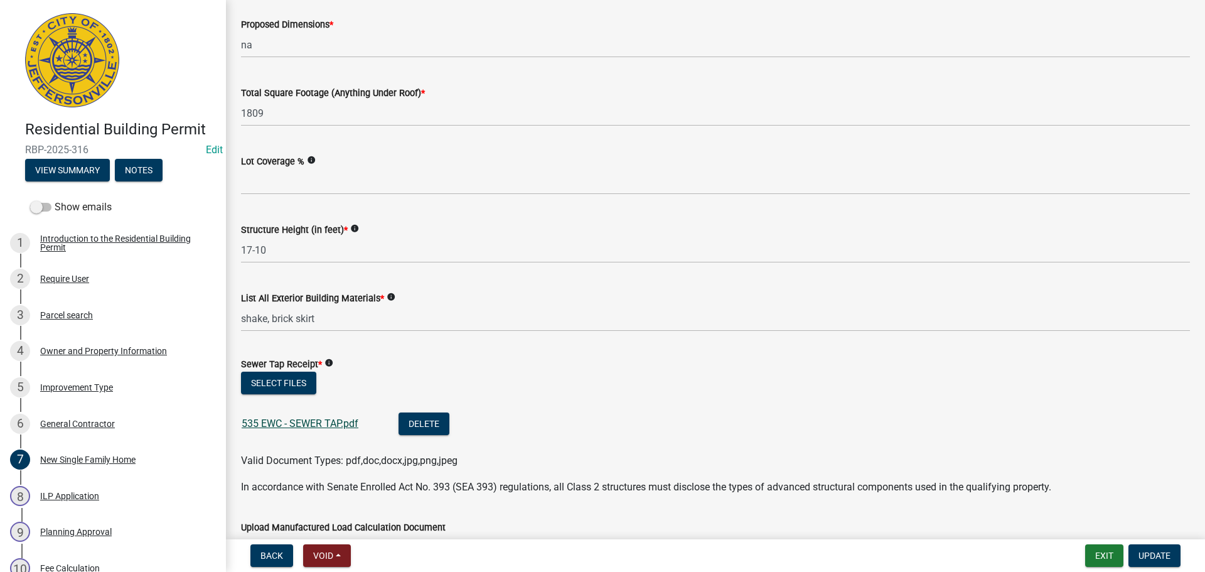
click at [311, 421] on link "535 EWC - SEWER TAP.pdf" at bounding box center [300, 423] width 117 height 12
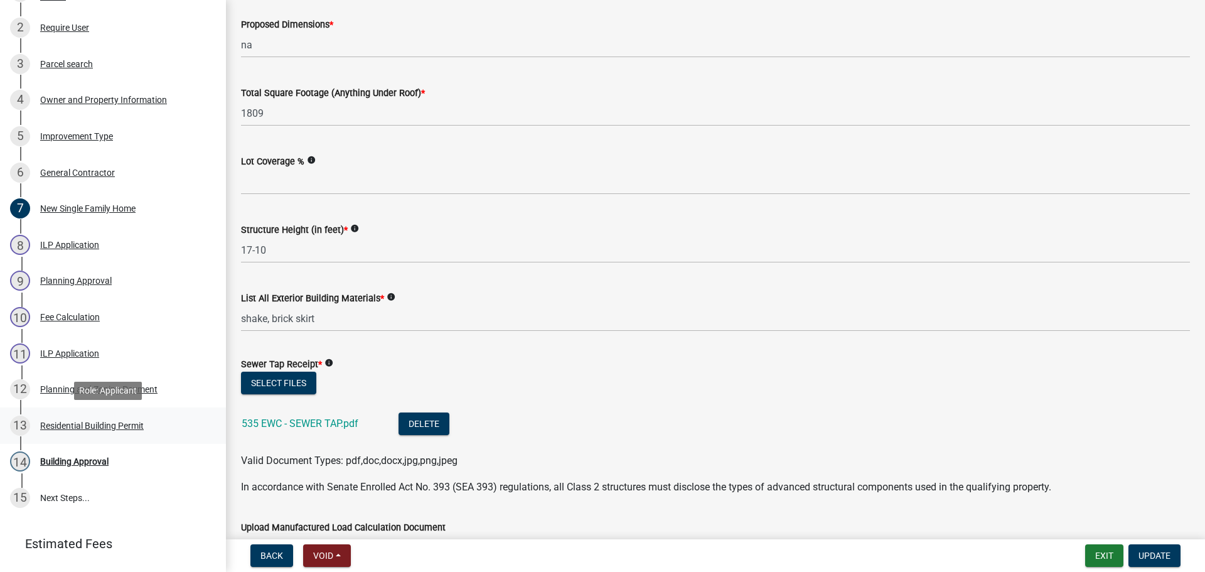
scroll to position [340, 0]
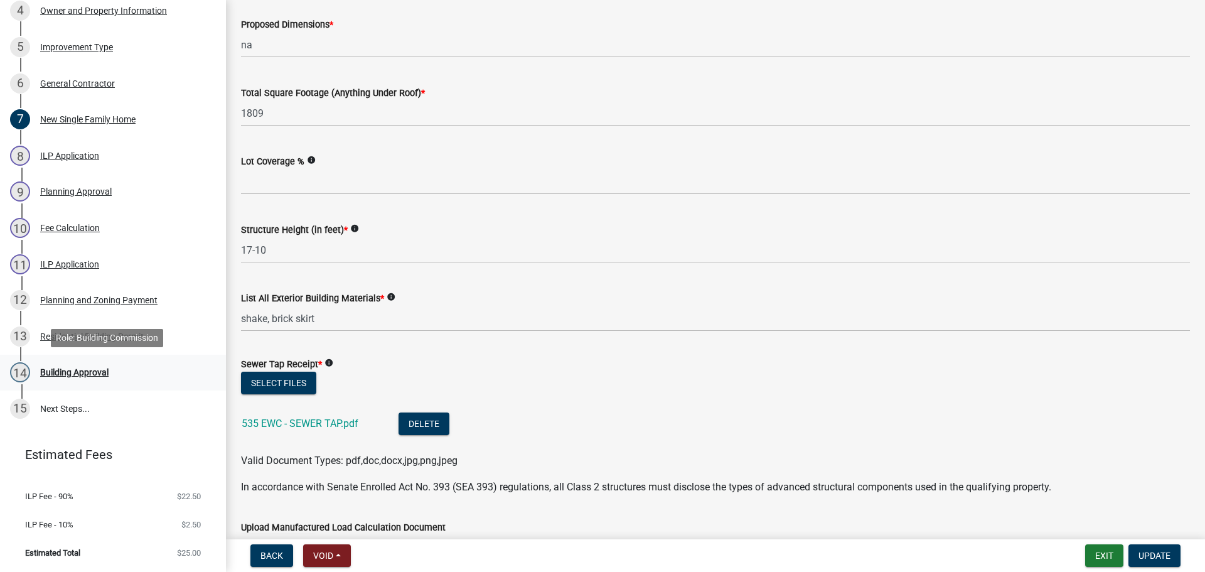
click at [82, 370] on div "Building Approval" at bounding box center [74, 372] width 68 height 9
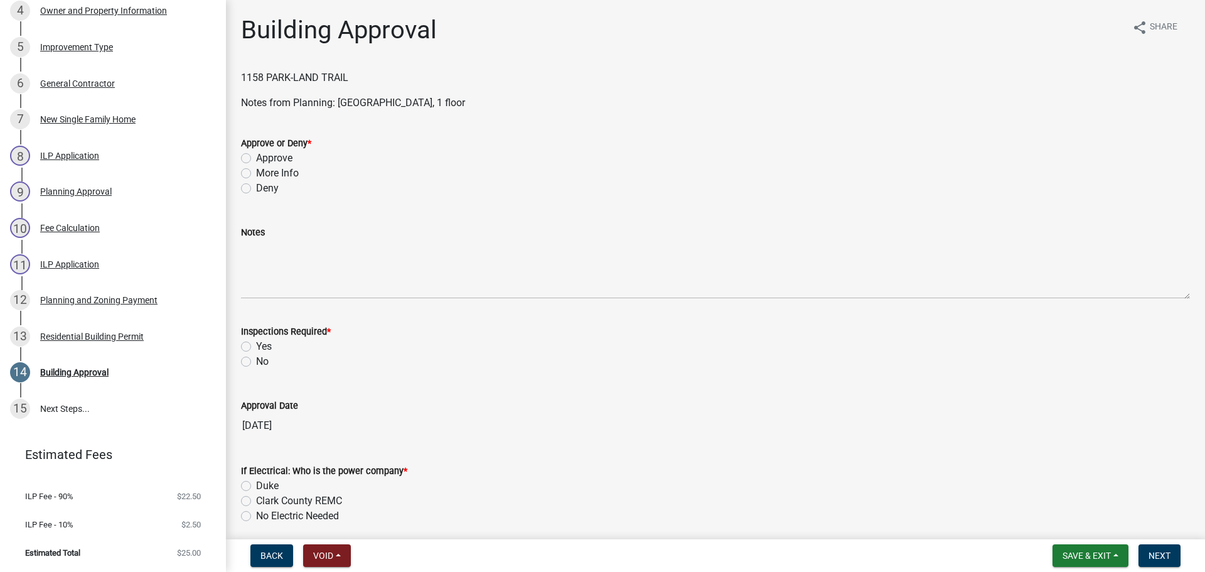
click at [272, 158] on label "Approve" at bounding box center [274, 158] width 36 height 15
click at [264, 158] on input "Approve" at bounding box center [260, 155] width 8 height 8
radio input "true"
click at [266, 343] on label "Yes" at bounding box center [264, 346] width 16 height 15
click at [264, 343] on input "Yes" at bounding box center [260, 343] width 8 height 8
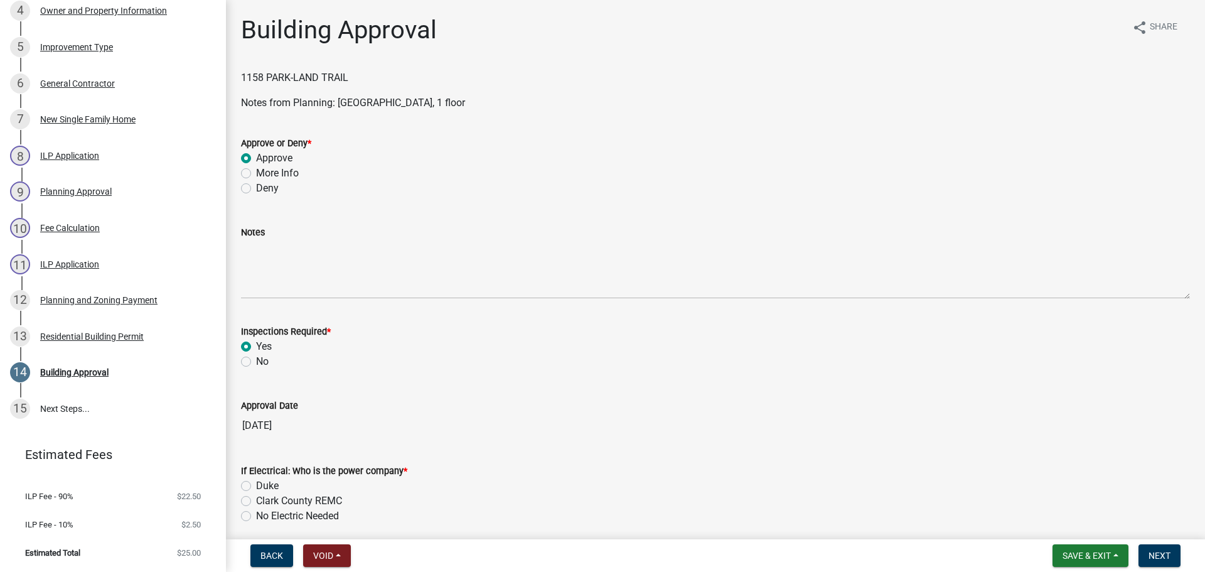
radio input "true"
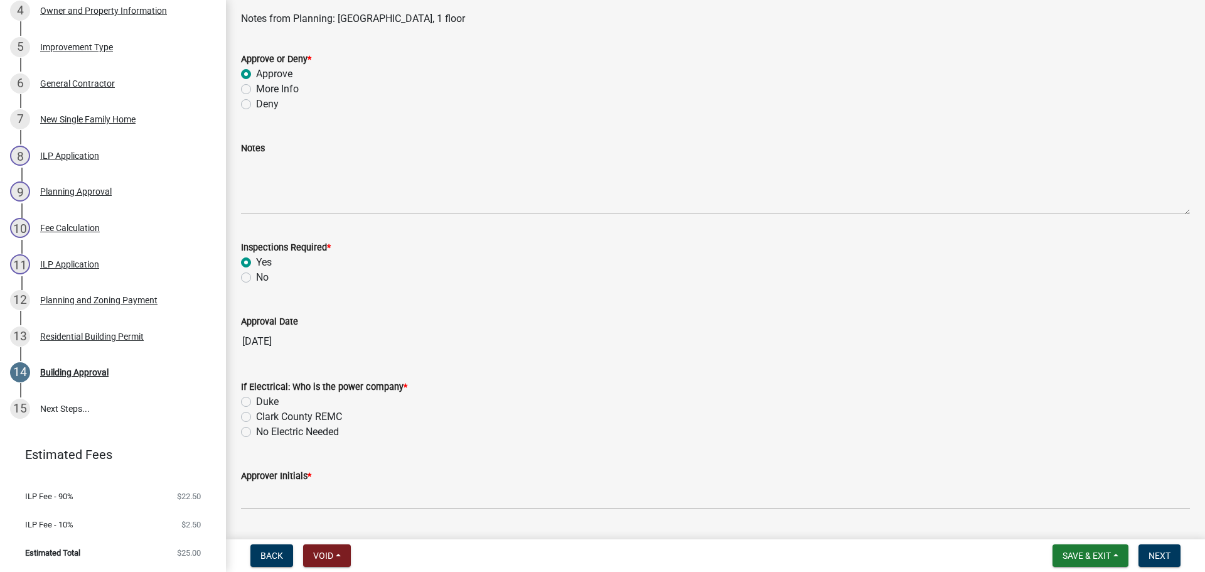
scroll to position [55, 0]
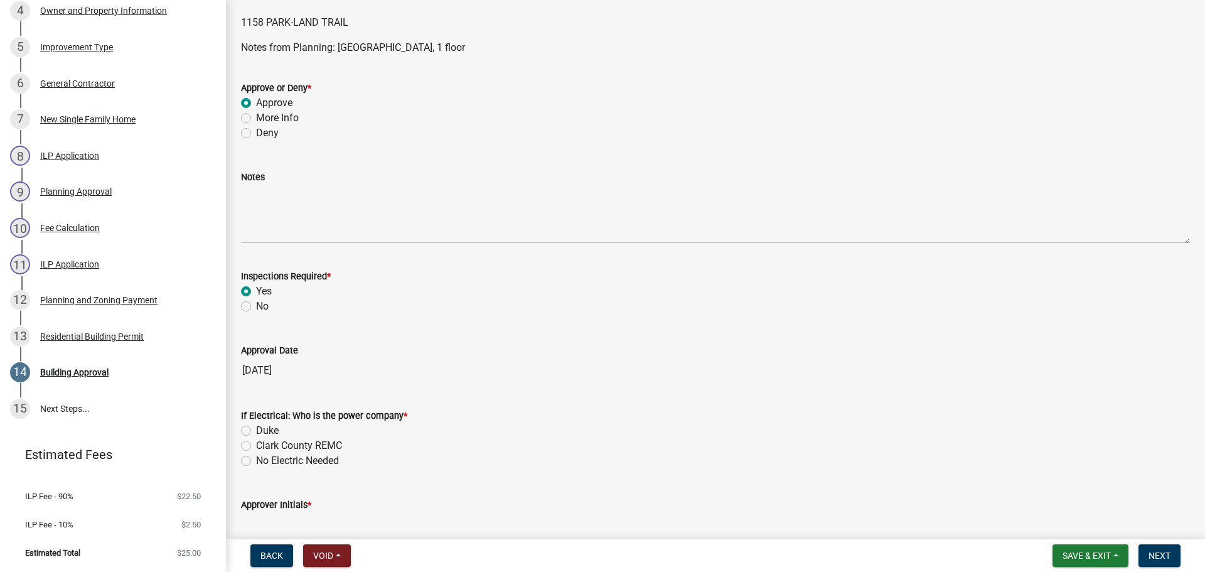
drag, startPoint x: 282, startPoint y: 446, endPoint x: 277, endPoint y: 450, distance: 6.7
click at [282, 446] on label "Clark County REMC" at bounding box center [299, 445] width 86 height 15
click at [264, 446] on input "Clark County REMC" at bounding box center [260, 442] width 8 height 8
radio input "true"
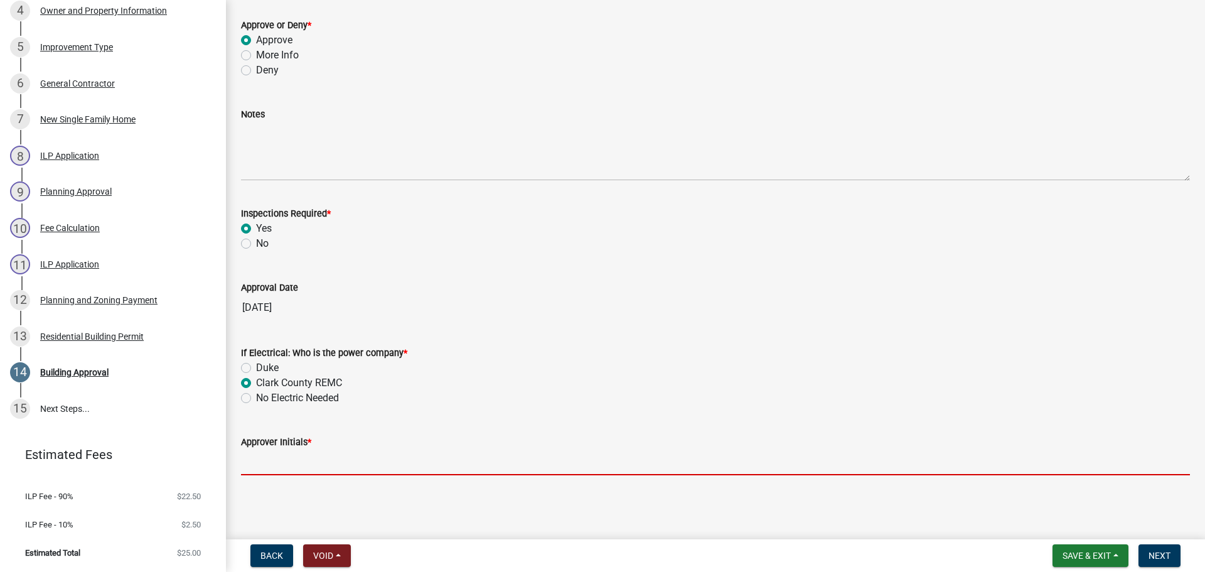
click at [278, 465] on input "Approver Initials *" at bounding box center [715, 462] width 949 height 26
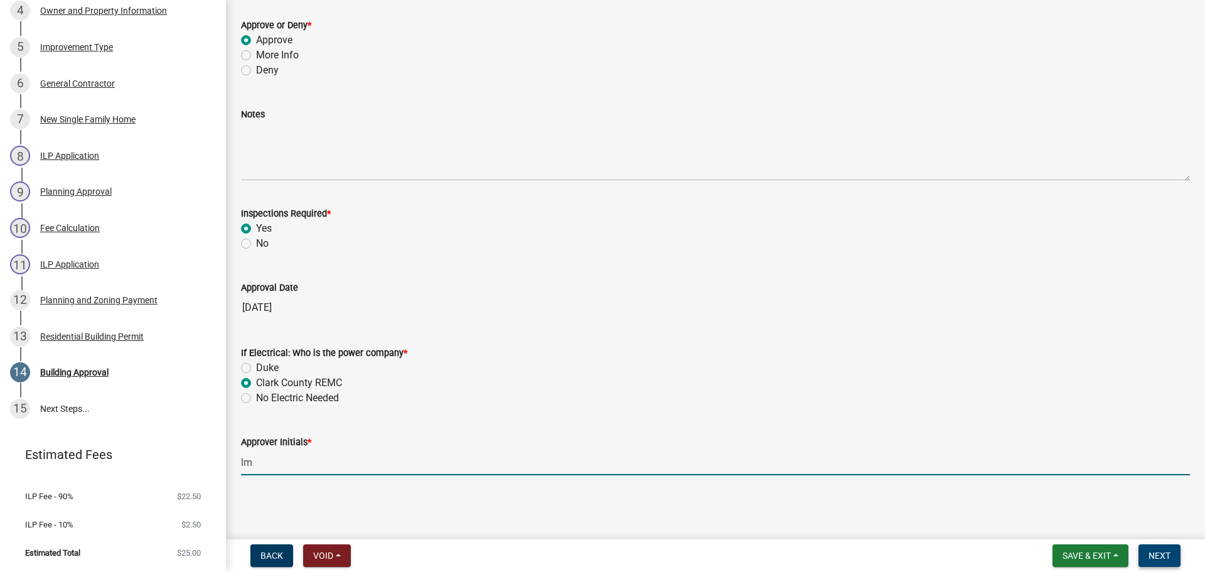
type input "lm"
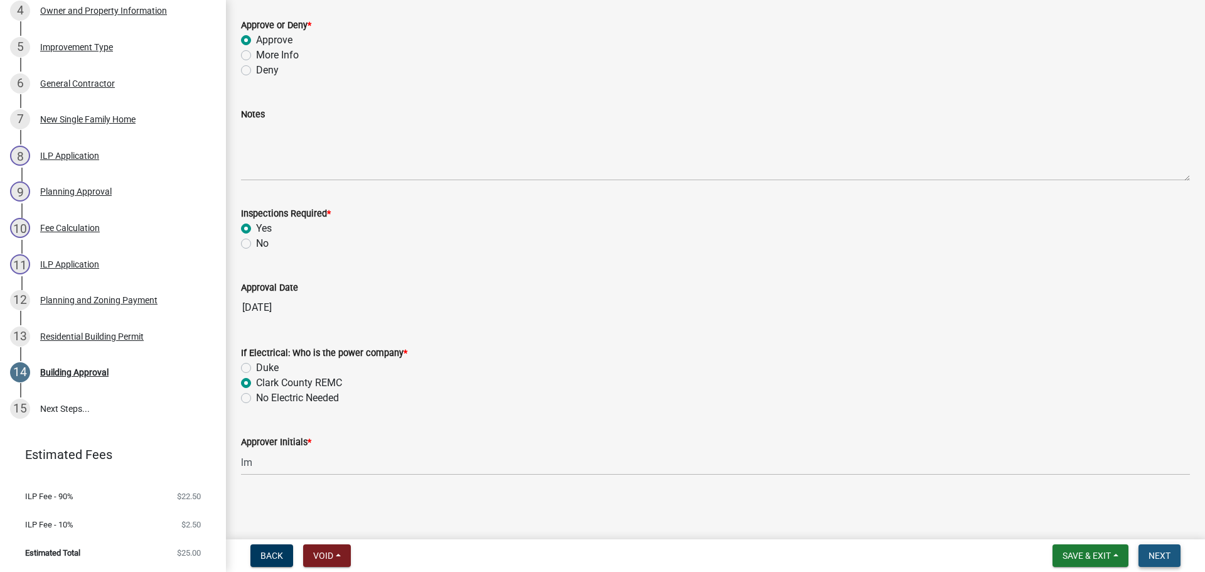
click at [1156, 554] on span "Next" at bounding box center [1160, 556] width 22 height 10
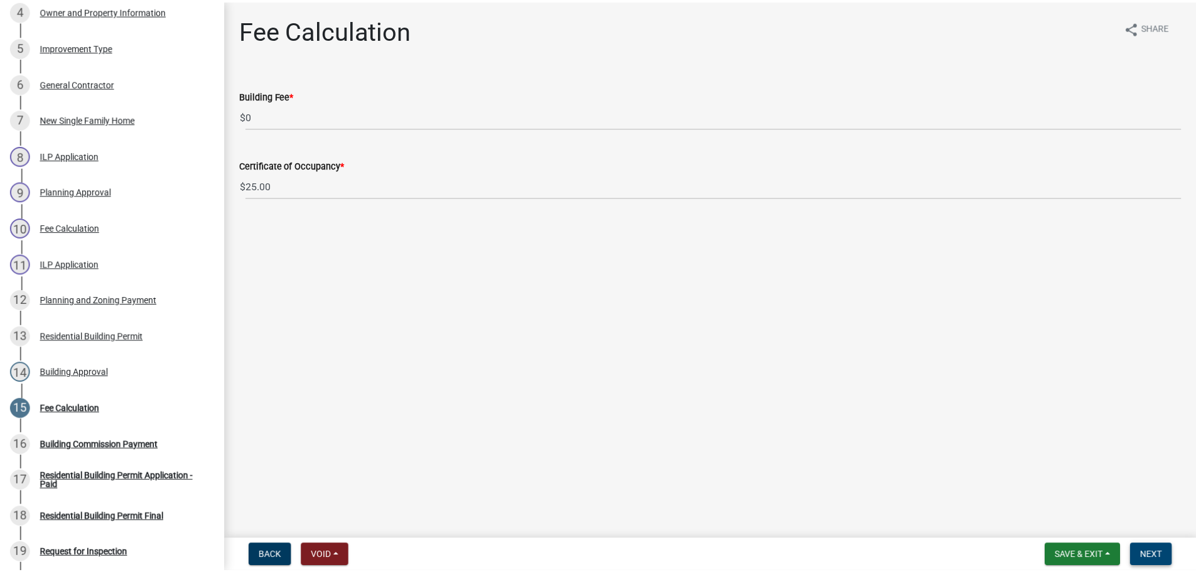
scroll to position [593, 0]
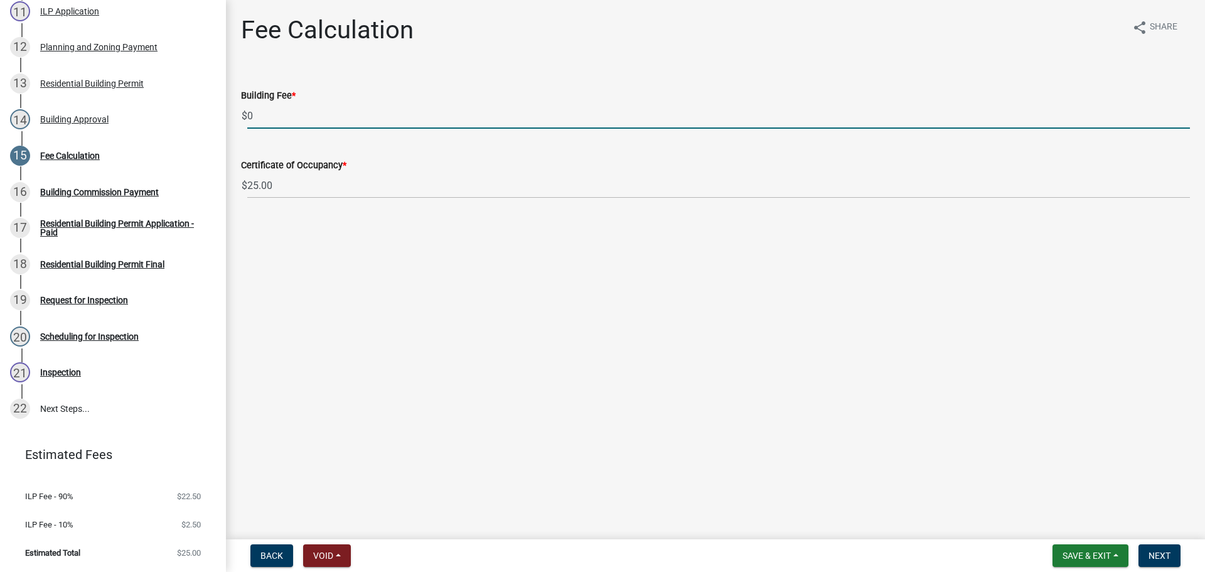
drag, startPoint x: 250, startPoint y: 114, endPoint x: 228, endPoint y: 113, distance: 22.6
click at [228, 113] on div "Fee Calculation share Share Building Fee * $ 0 Certificate of Occupancy * $ 25.…" at bounding box center [715, 118] width 979 height 206
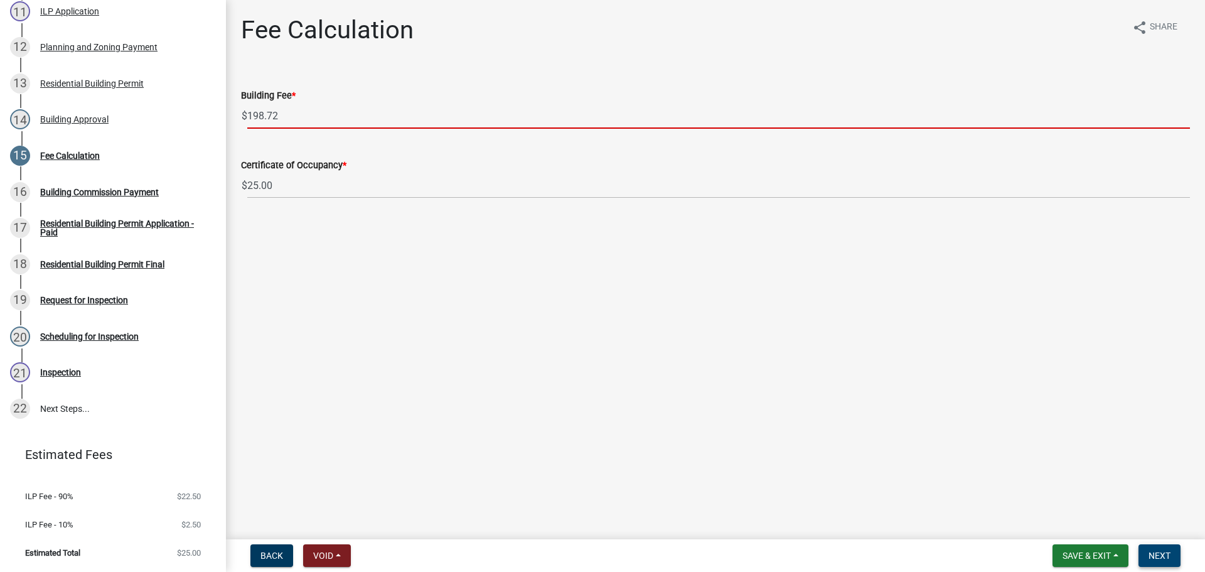
type input "198.72"
click at [1154, 551] on span "Next" at bounding box center [1160, 556] width 22 height 10
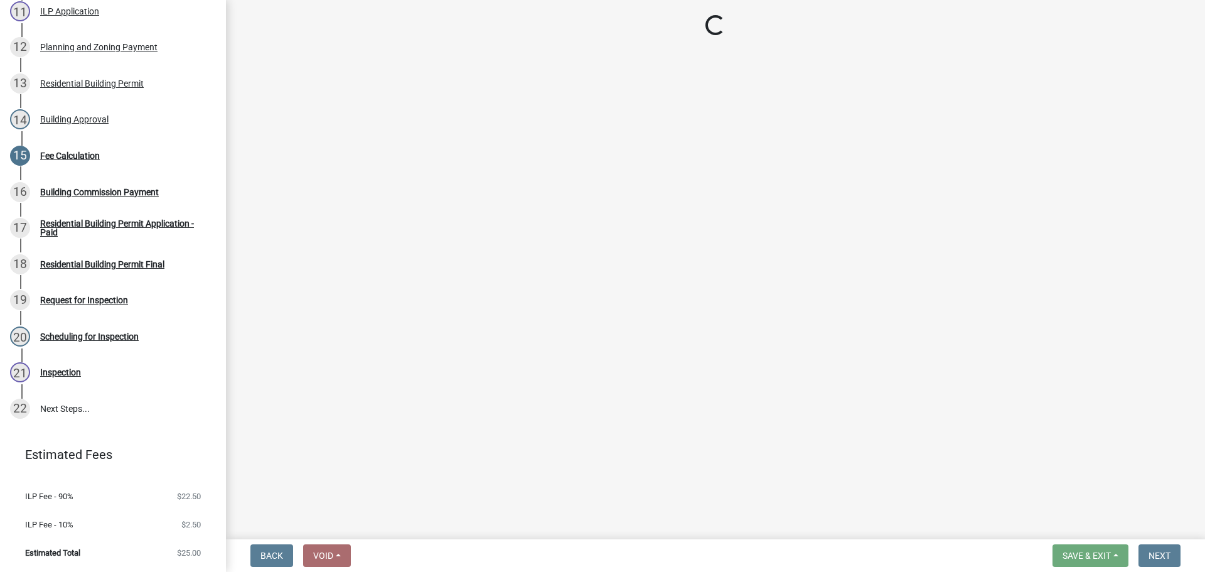
select select "3: 3"
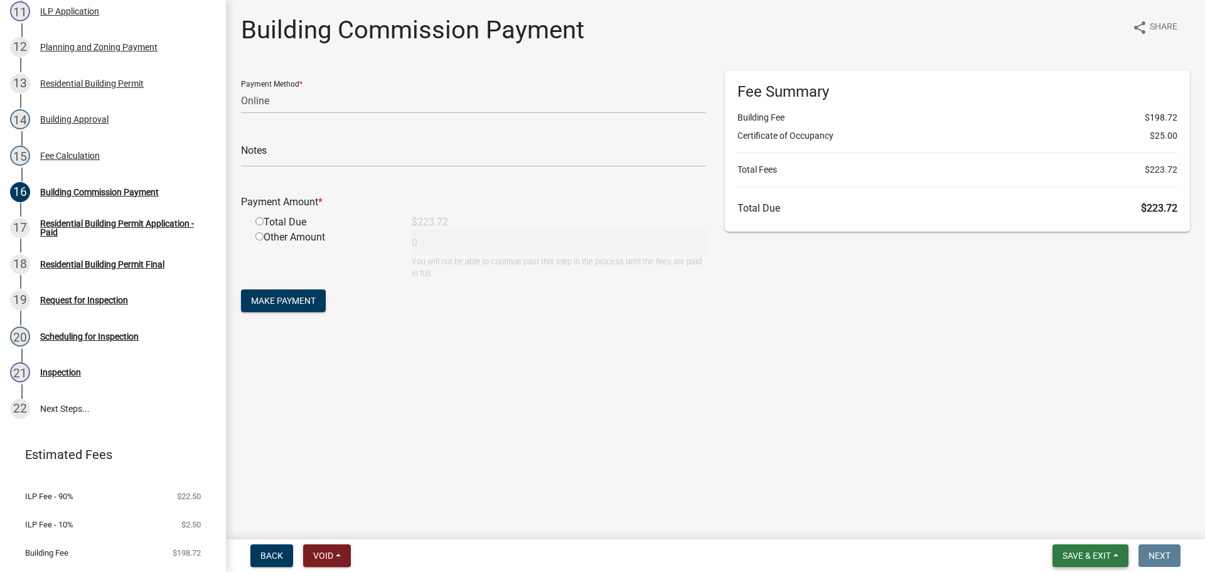
click at [1083, 549] on button "Save & Exit" at bounding box center [1091, 555] width 76 height 23
click at [1083, 520] on button "Save & Exit" at bounding box center [1078, 523] width 100 height 30
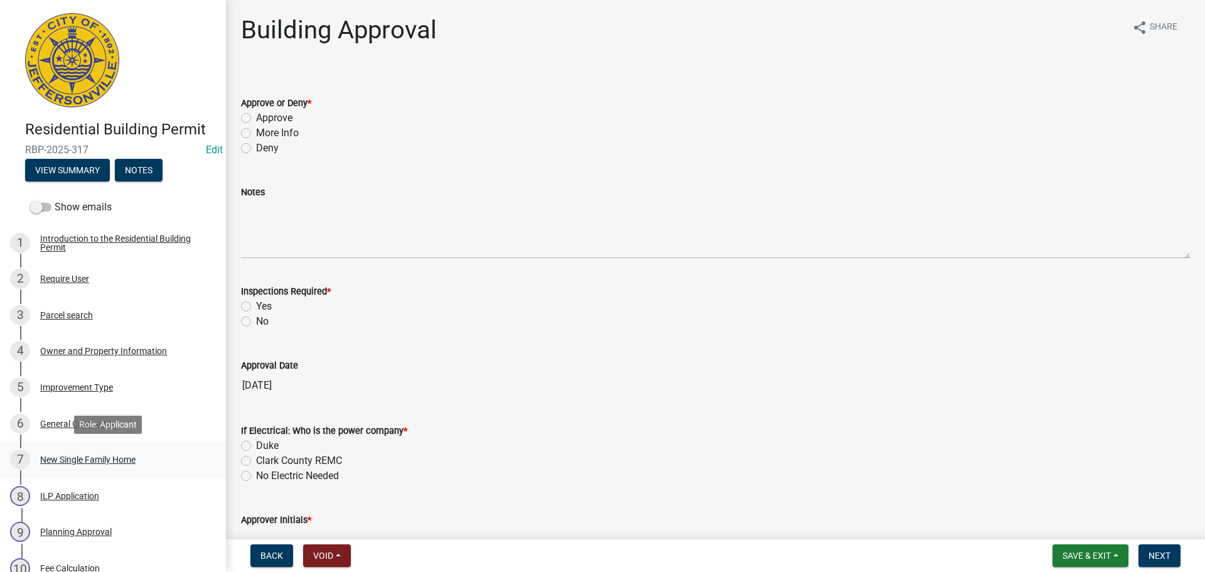
click at [97, 461] on div "New Single Family Home" at bounding box center [87, 459] width 95 height 9
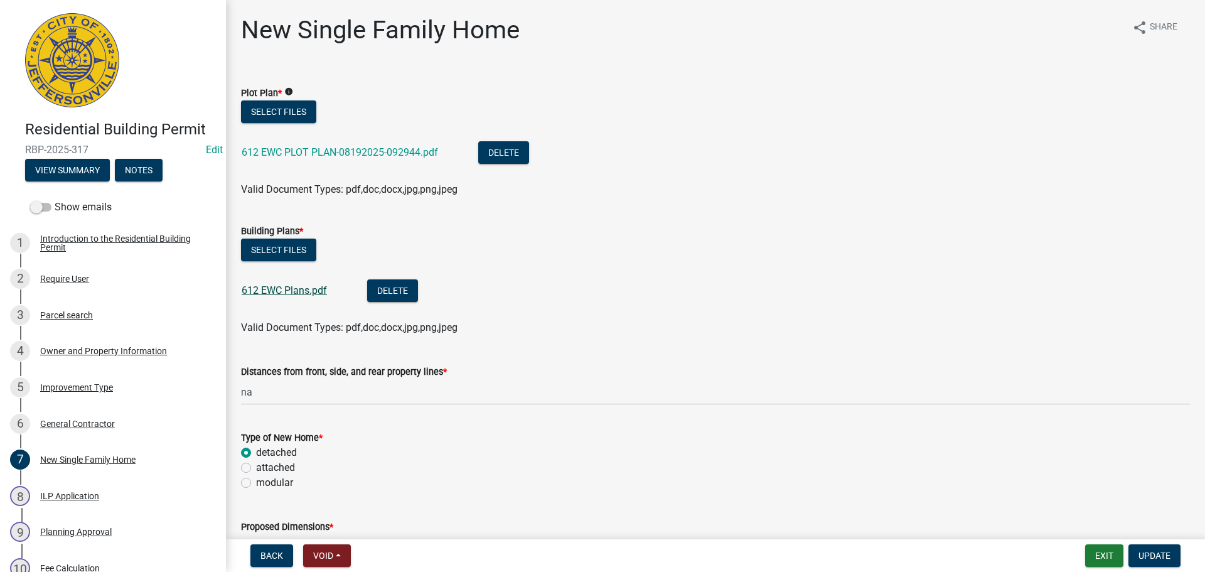
click at [298, 293] on link "612 EWC Plans.pdf" at bounding box center [284, 290] width 85 height 12
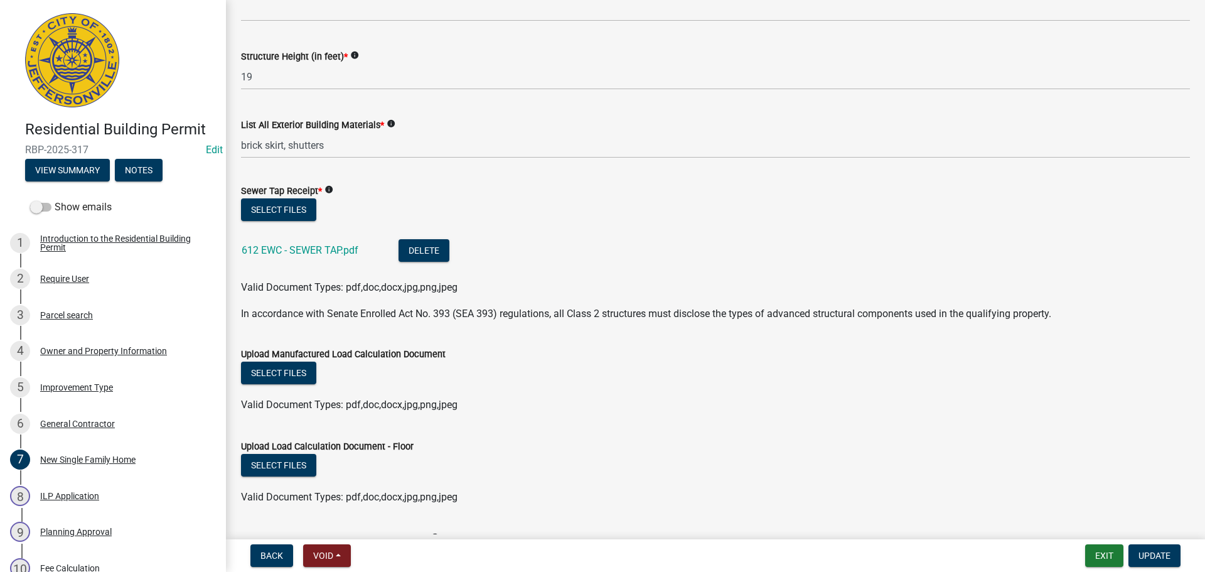
scroll to position [691, 0]
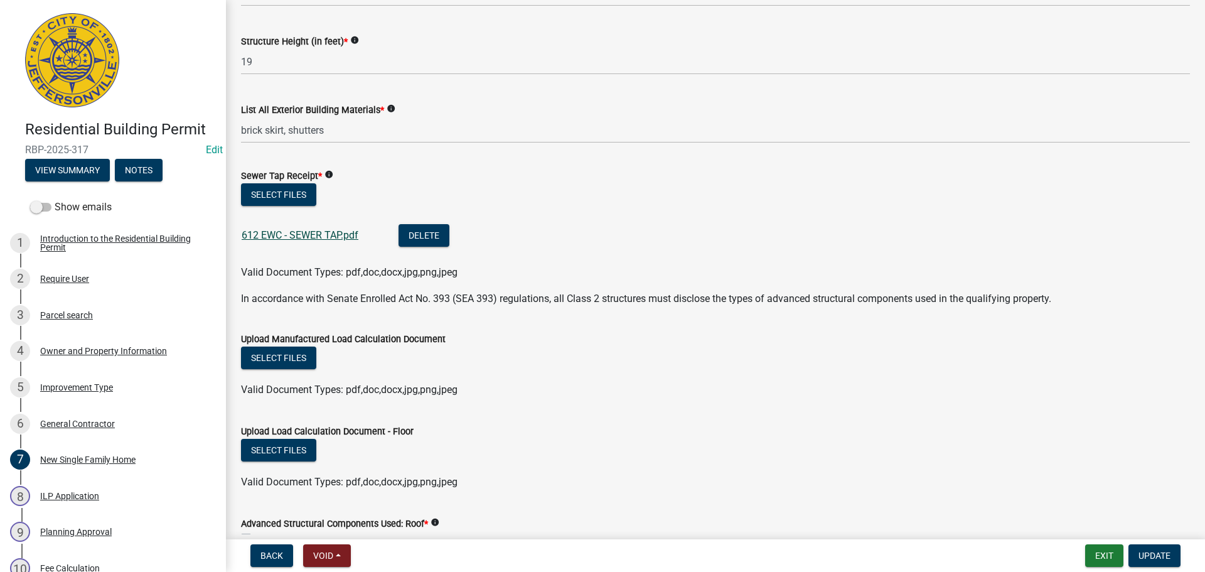
click at [308, 234] on link "612 EWC - SEWER TAP.pdf" at bounding box center [300, 235] width 117 height 12
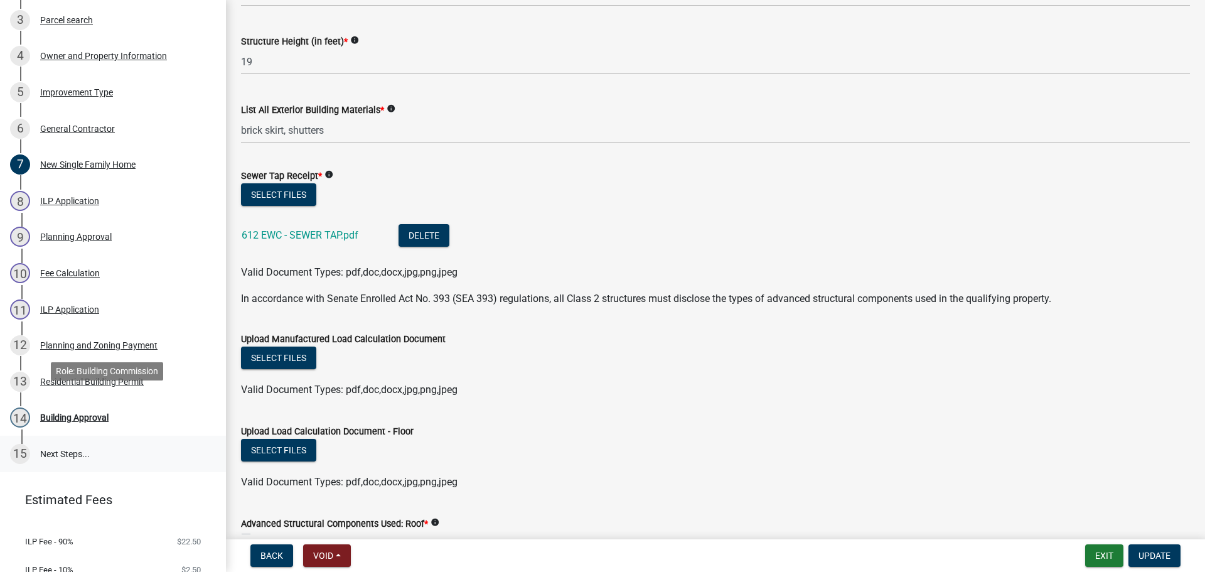
scroll to position [340, 0]
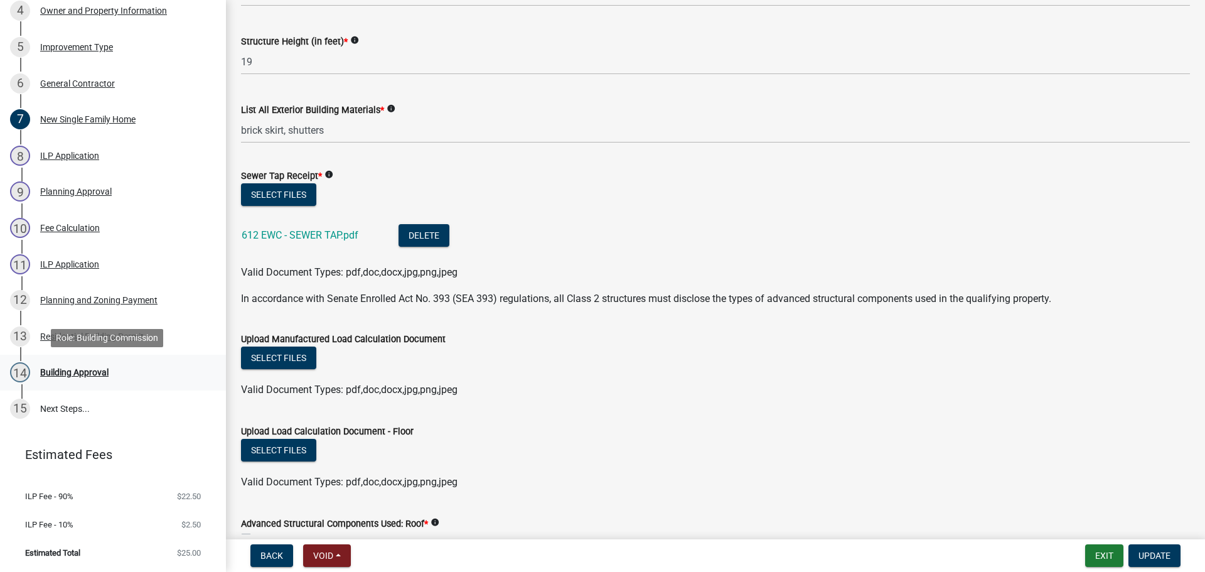
click at [55, 370] on div "Building Approval" at bounding box center [74, 372] width 68 height 9
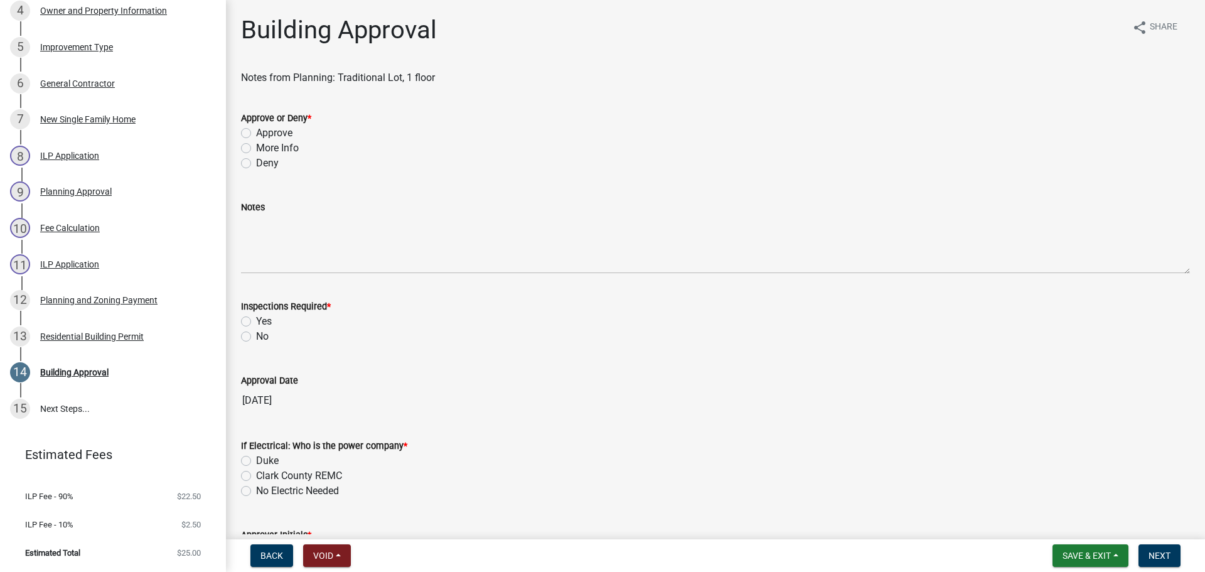
click at [282, 132] on label "Approve" at bounding box center [274, 133] width 36 height 15
click at [264, 132] on input "Approve" at bounding box center [260, 130] width 8 height 8
radio input "true"
click at [266, 320] on label "Yes" at bounding box center [264, 321] width 16 height 15
click at [264, 320] on input "Yes" at bounding box center [260, 318] width 8 height 8
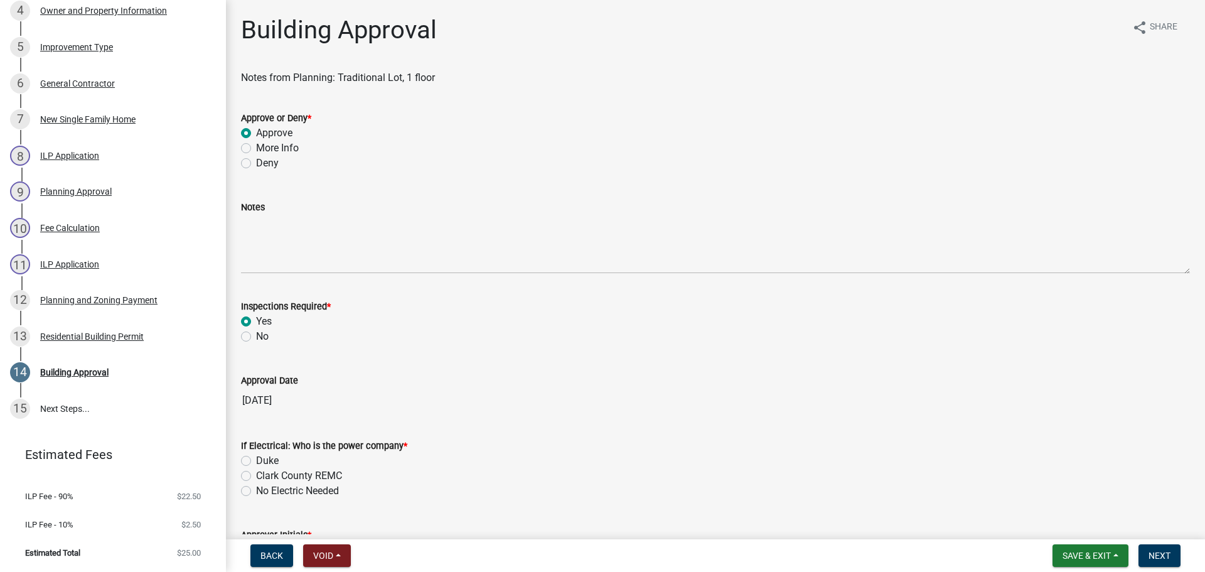
radio input "true"
click at [275, 475] on label "Clark County REMC" at bounding box center [299, 475] width 86 height 15
click at [264, 475] on input "Clark County REMC" at bounding box center [260, 472] width 8 height 8
radio input "true"
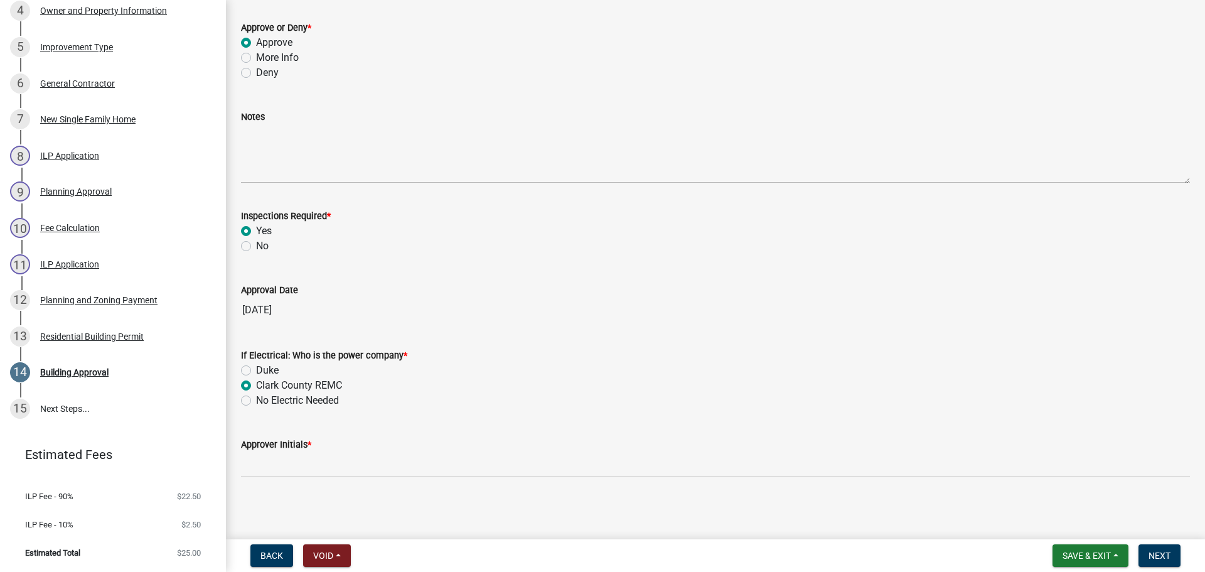
scroll to position [93, 0]
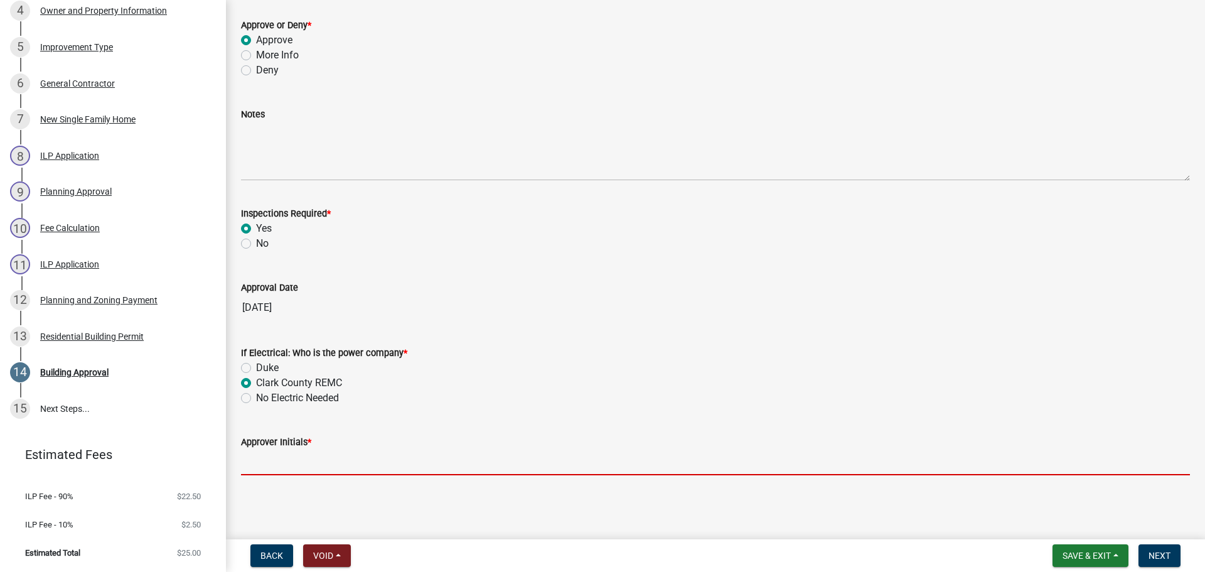
click at [293, 464] on input "Approver Initials *" at bounding box center [715, 462] width 949 height 26
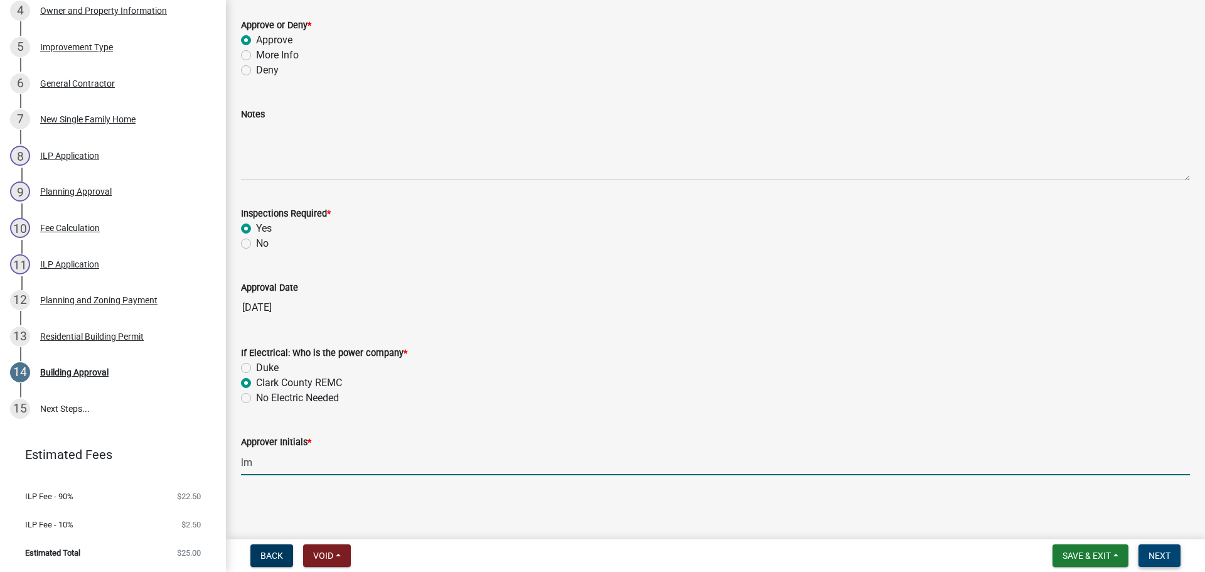
type input "lm"
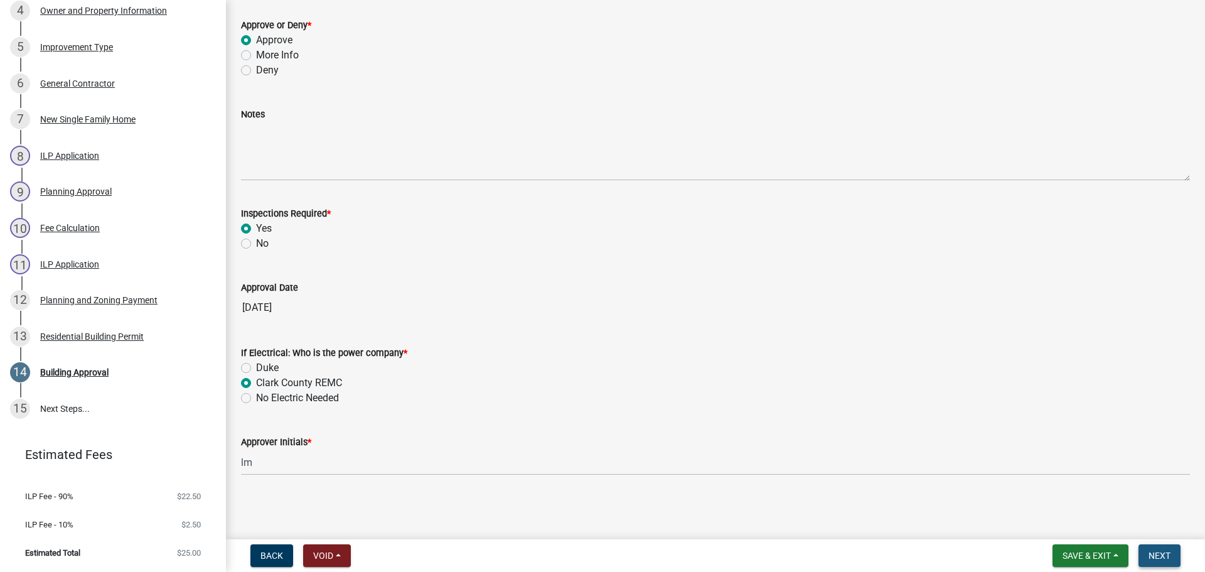
click at [1159, 549] on button "Next" at bounding box center [1160, 555] width 42 height 23
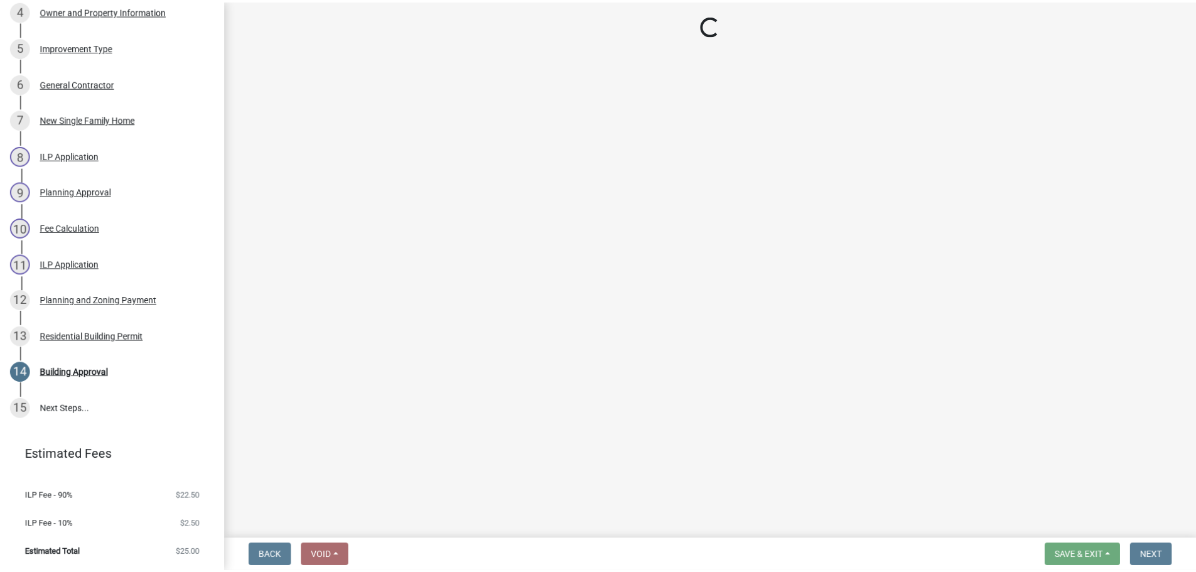
scroll to position [593, 0]
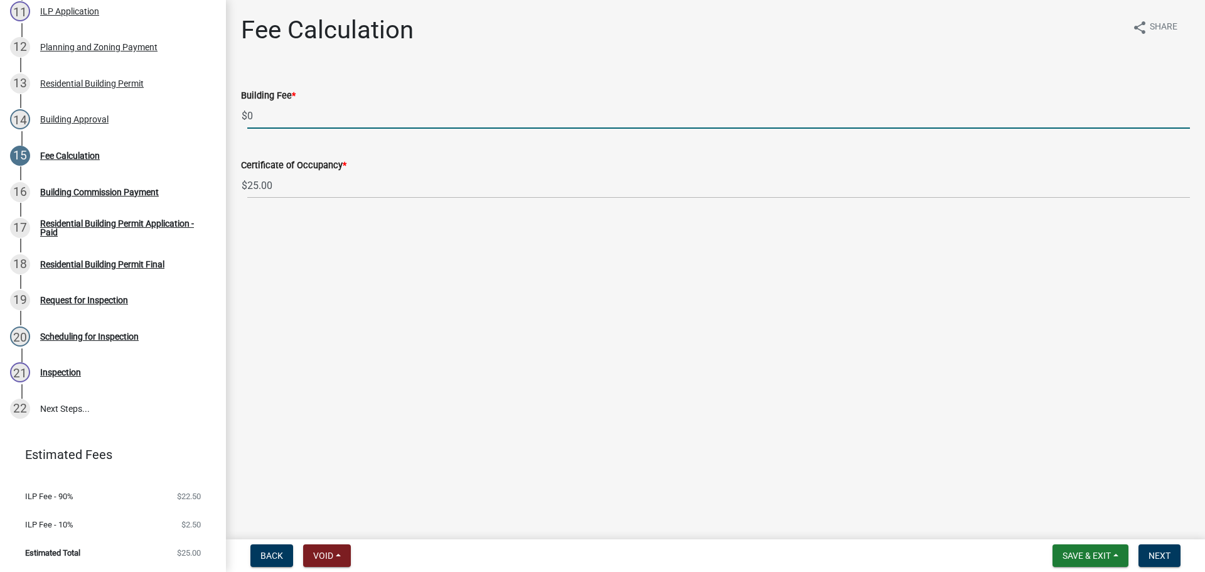
drag, startPoint x: 278, startPoint y: 121, endPoint x: 227, endPoint y: 121, distance: 51.5
click at [227, 121] on div "Fee Calculation share Share Building Fee * $ 0 Certificate of Occupancy * $ 25.…" at bounding box center [715, 118] width 979 height 206
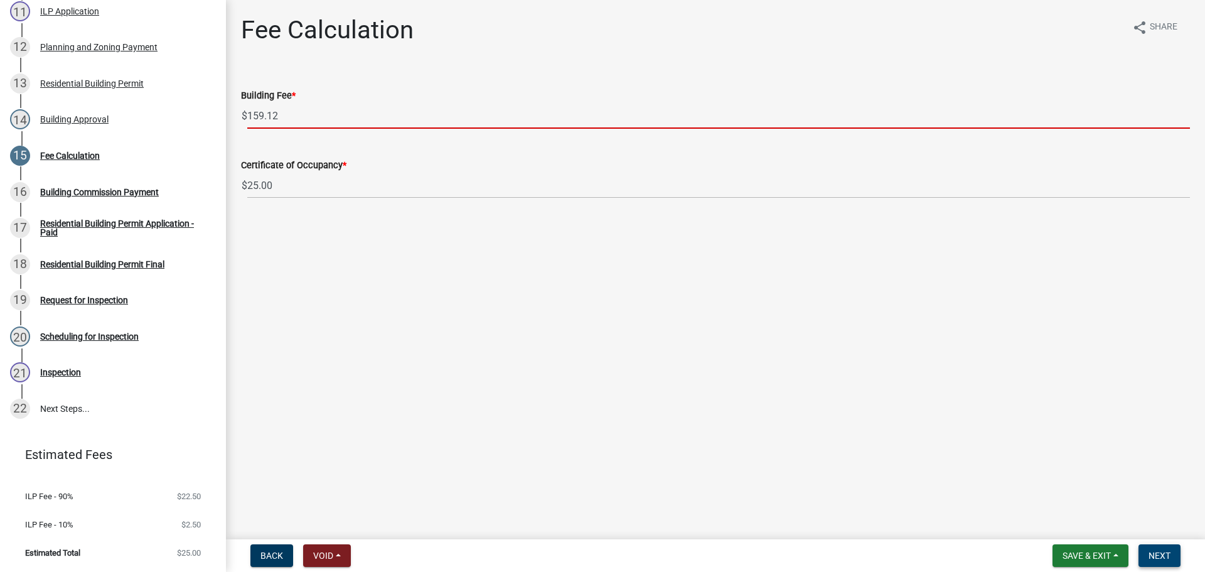
type input "159.12"
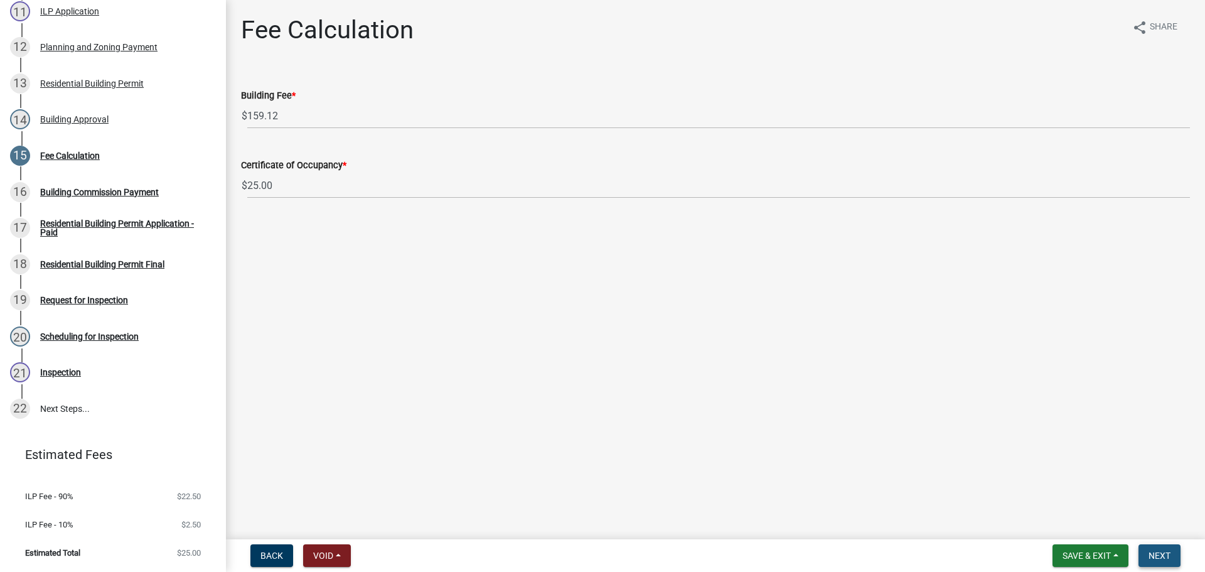
click at [1156, 551] on span "Next" at bounding box center [1160, 556] width 22 height 10
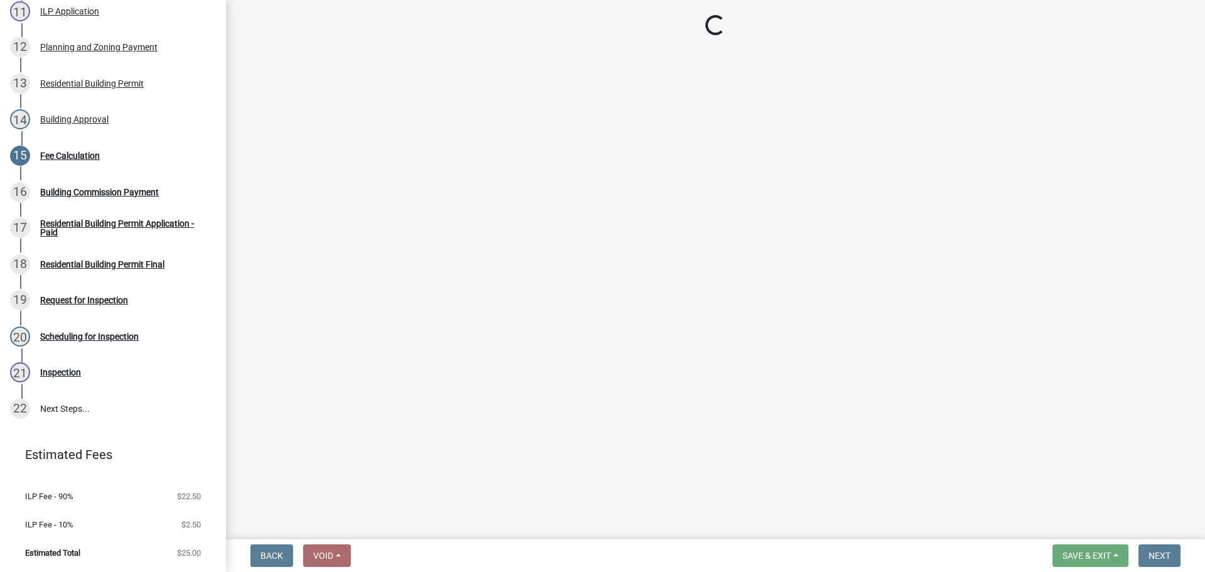
select select "3: 3"
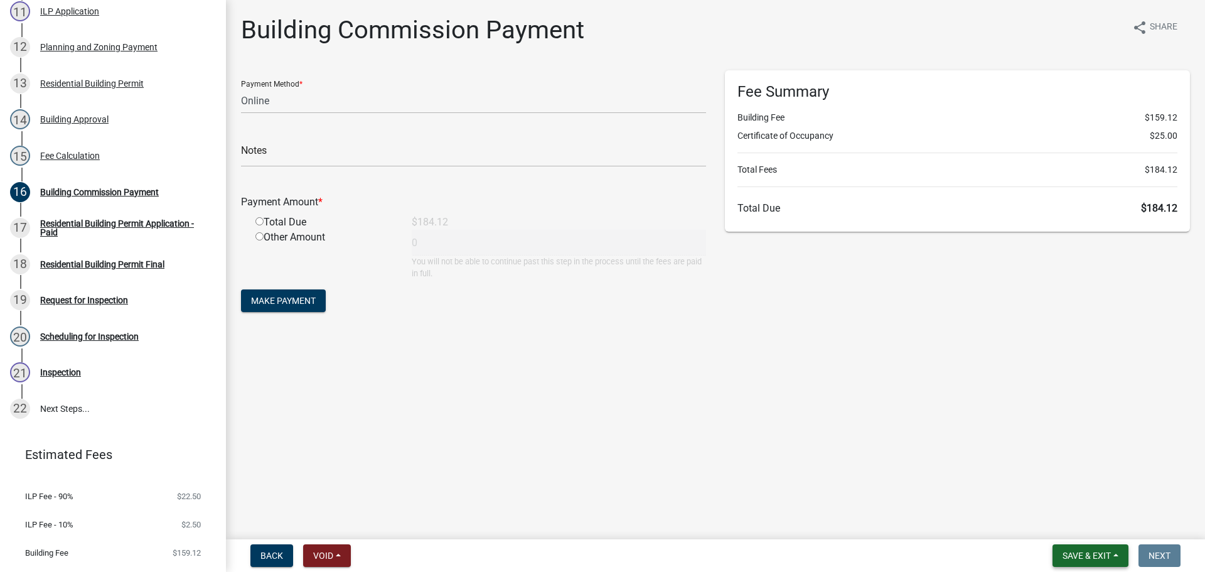
click at [1104, 557] on span "Save & Exit" at bounding box center [1087, 556] width 48 height 10
click at [1103, 532] on button "Save & Exit" at bounding box center [1078, 523] width 100 height 30
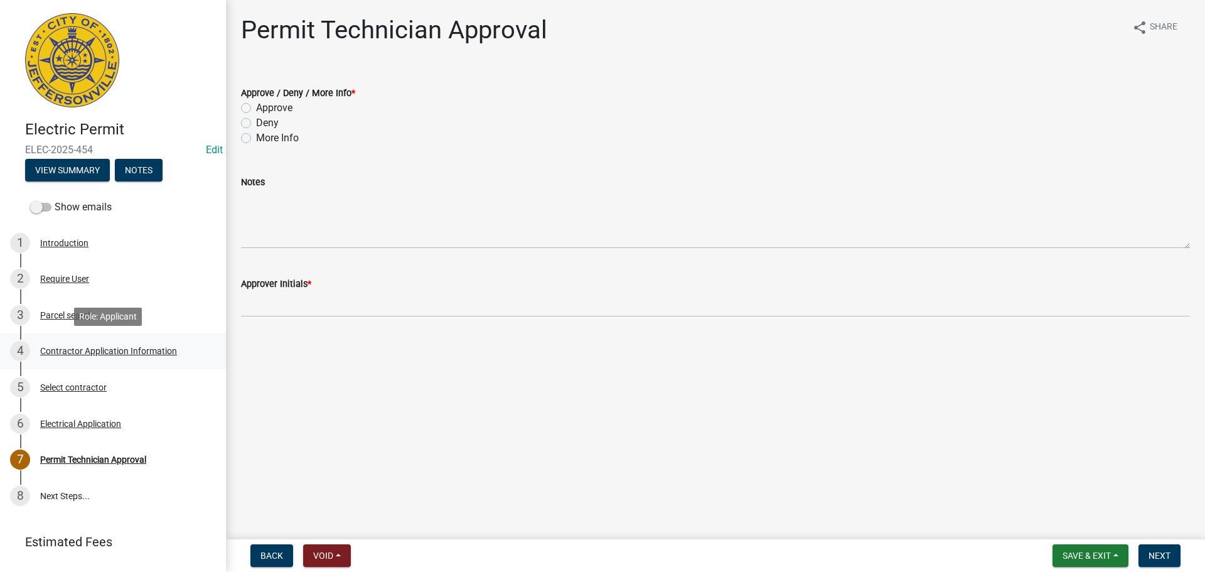
click at [126, 350] on div "Contractor Application Information" at bounding box center [108, 351] width 137 height 9
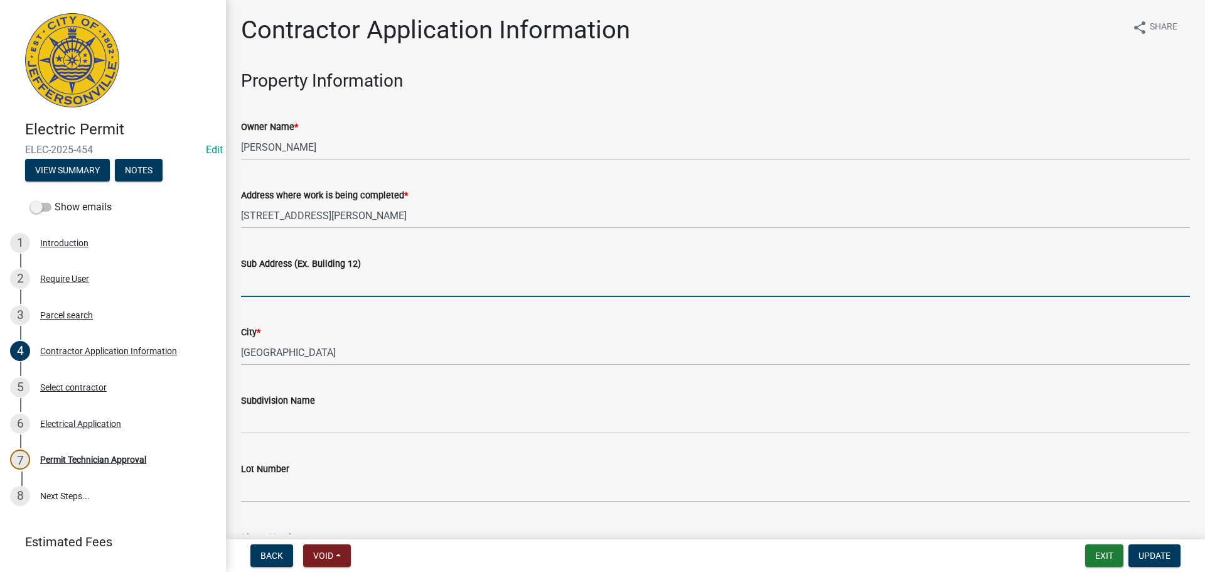
click at [379, 286] on input "Sub Address (Ex. Building 12)" at bounding box center [715, 284] width 949 height 26
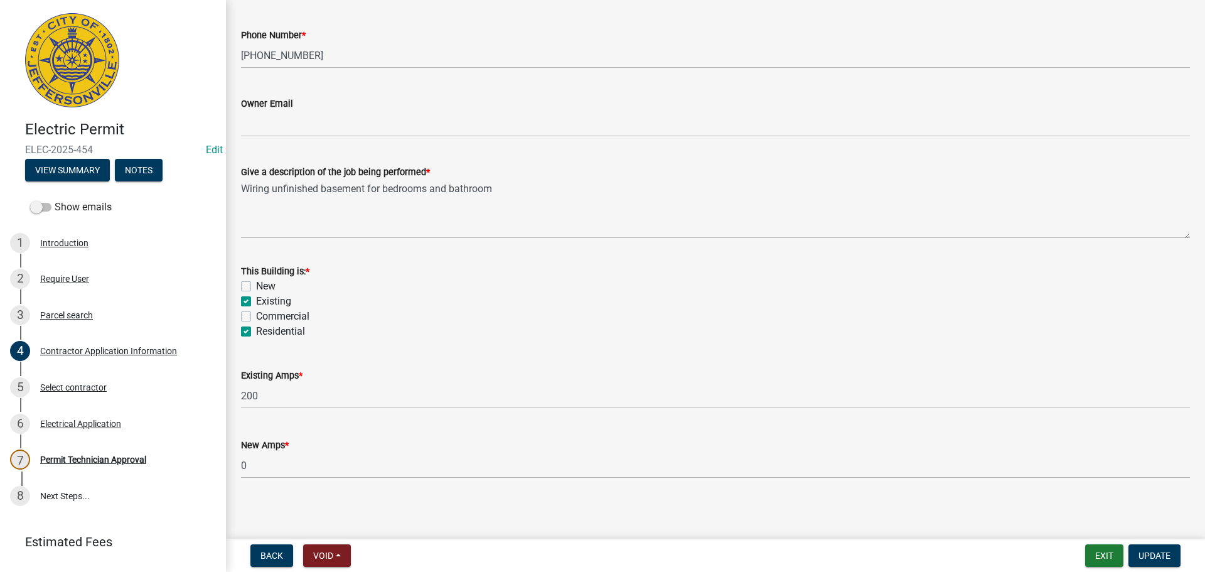
scroll to position [507, 0]
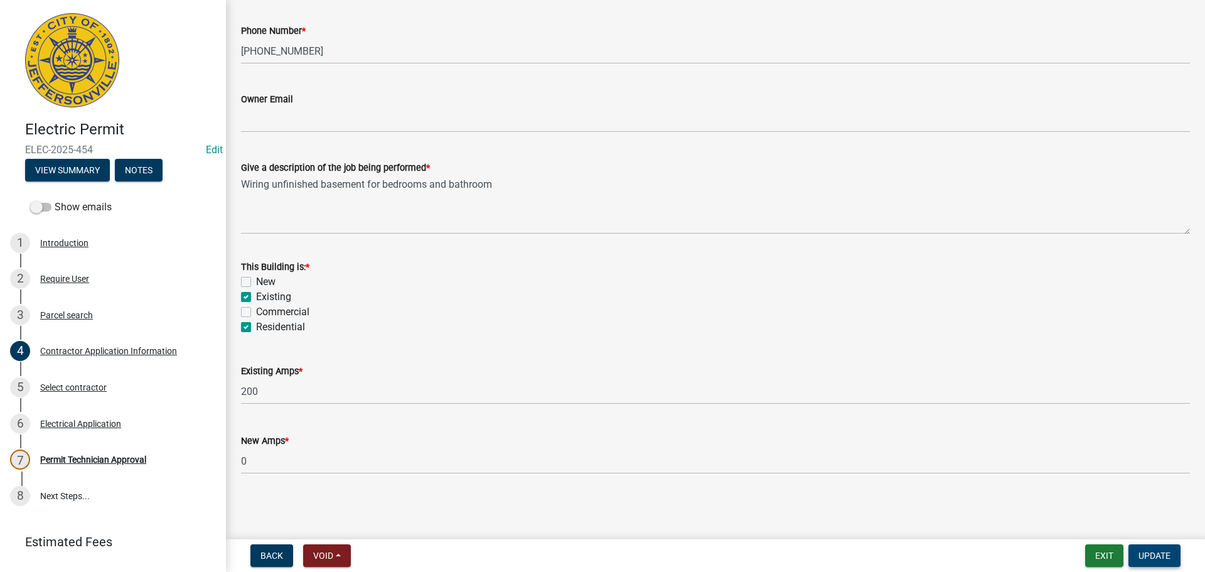
type input "4118 Uhl Drive"
click at [1153, 560] on span "Update" at bounding box center [1155, 556] width 32 height 10
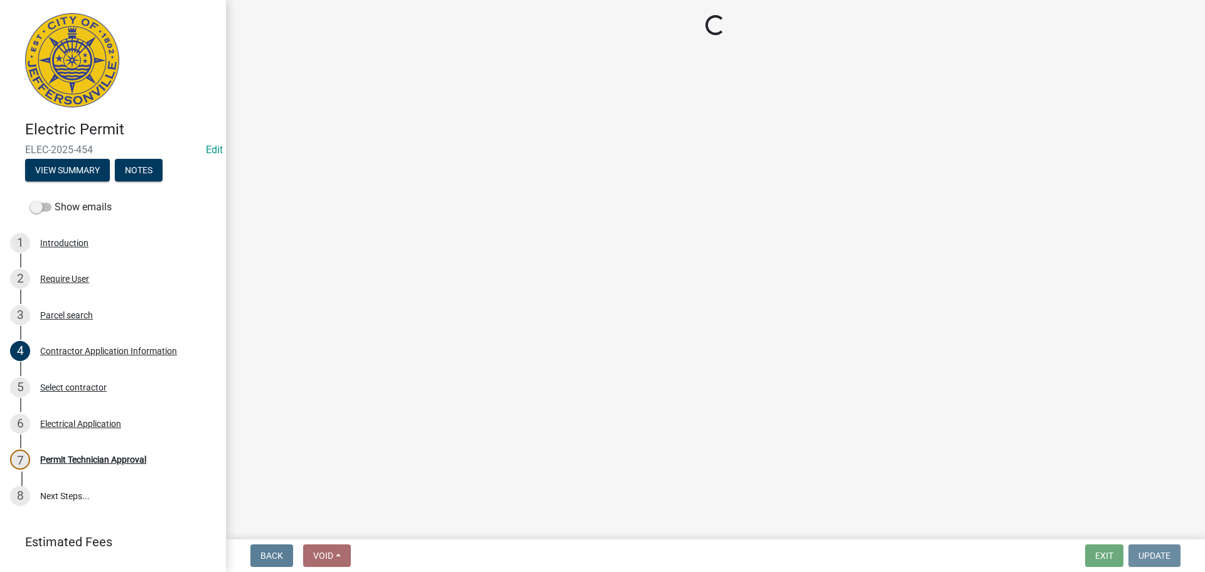
scroll to position [0, 0]
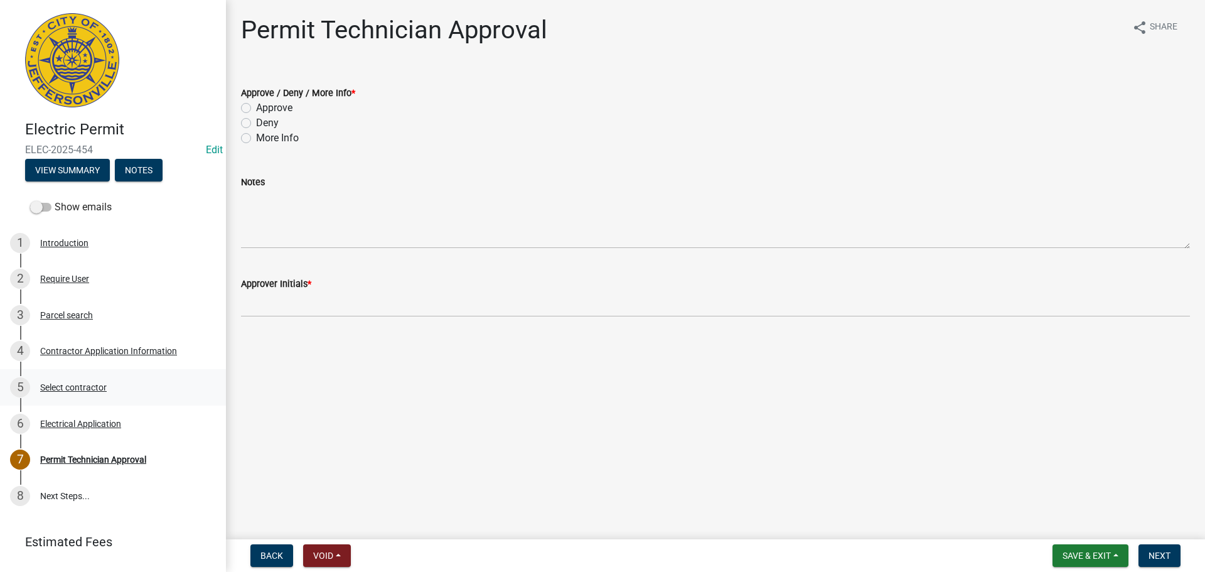
click at [67, 387] on div "Select contractor" at bounding box center [73, 387] width 67 height 9
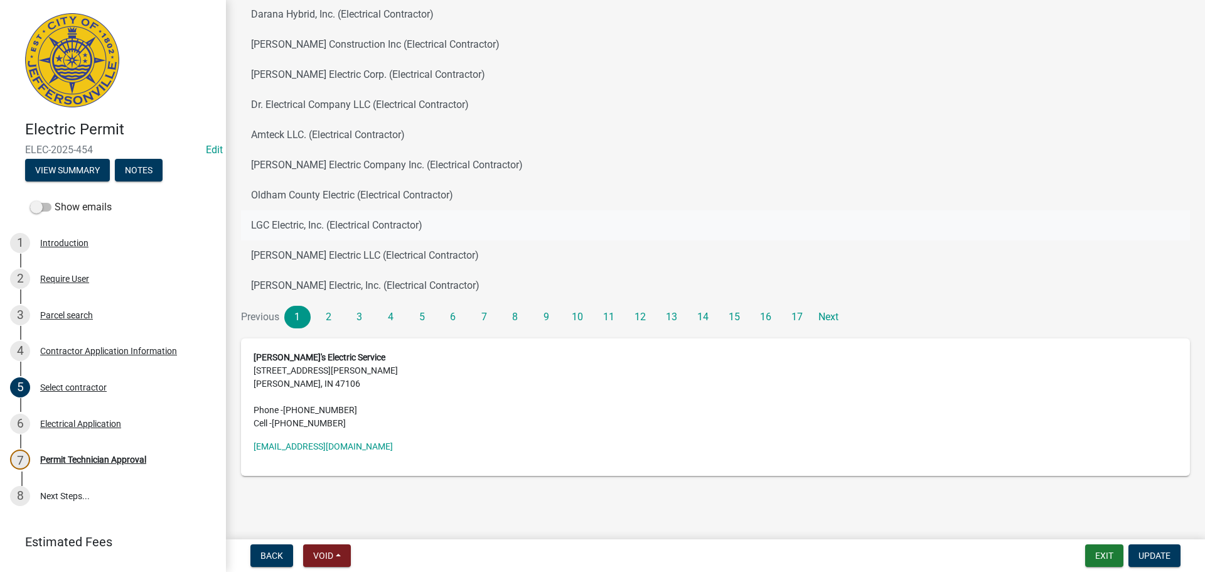
scroll to position [130, 0]
click at [85, 457] on div "Permit Technician Approval" at bounding box center [93, 459] width 106 height 9
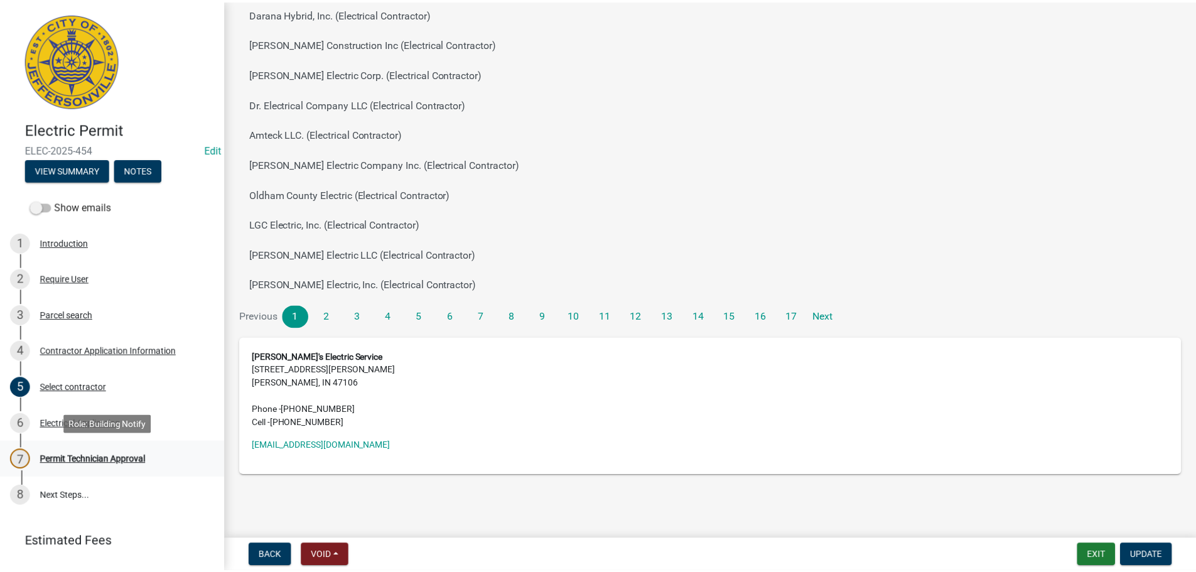
scroll to position [0, 0]
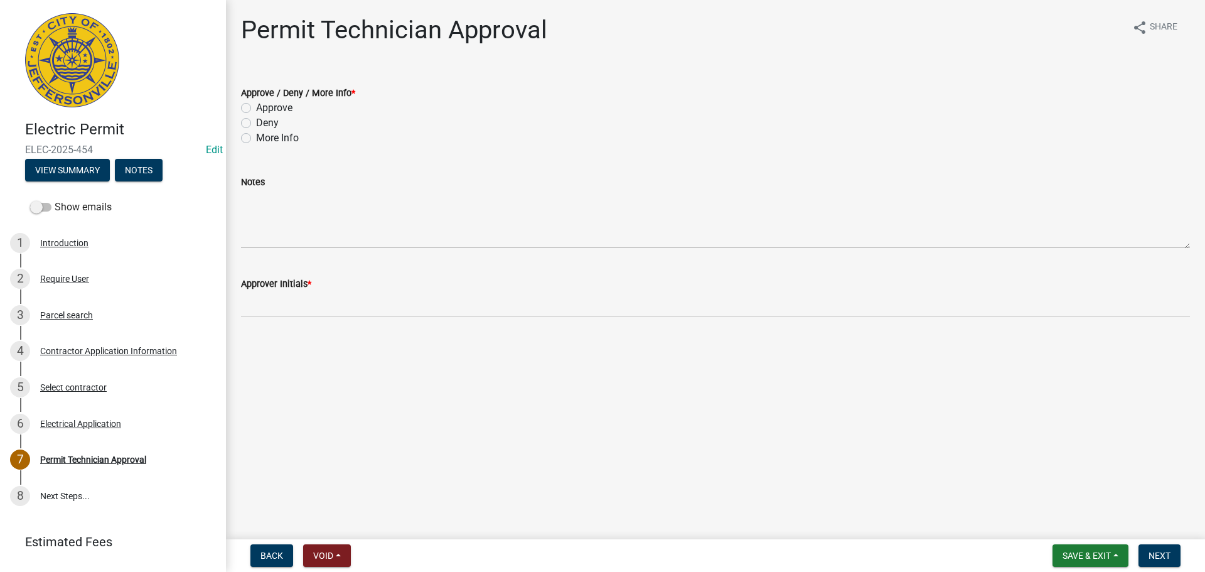
click at [276, 107] on label "Approve" at bounding box center [274, 107] width 36 height 15
click at [264, 107] on input "Approve" at bounding box center [260, 104] width 8 height 8
radio input "true"
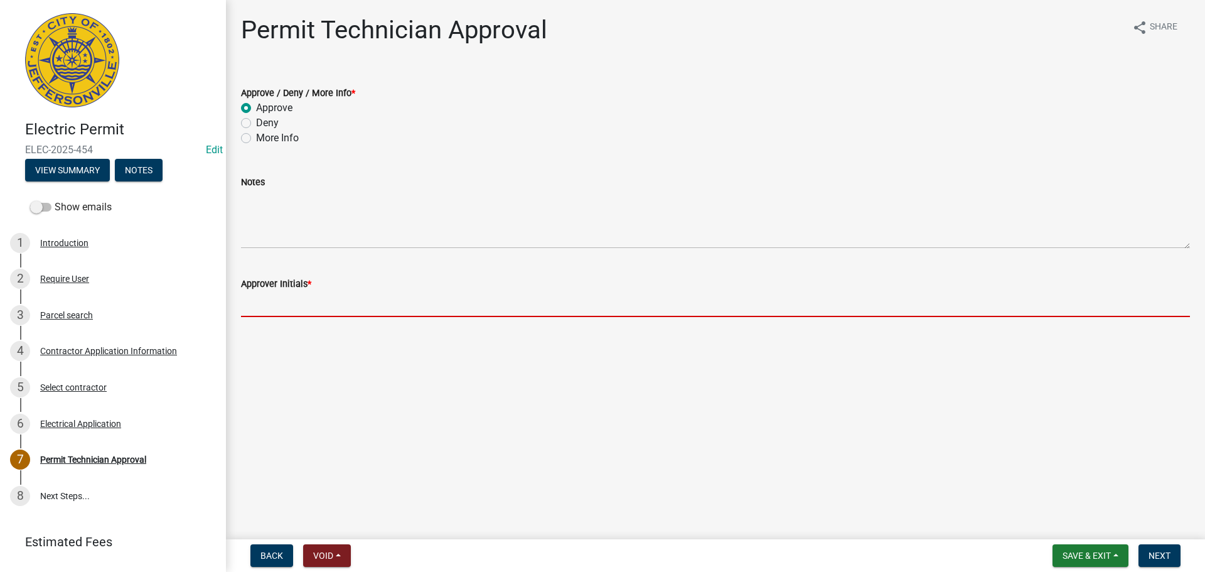
click at [281, 309] on input "Approver Initials *" at bounding box center [715, 304] width 949 height 26
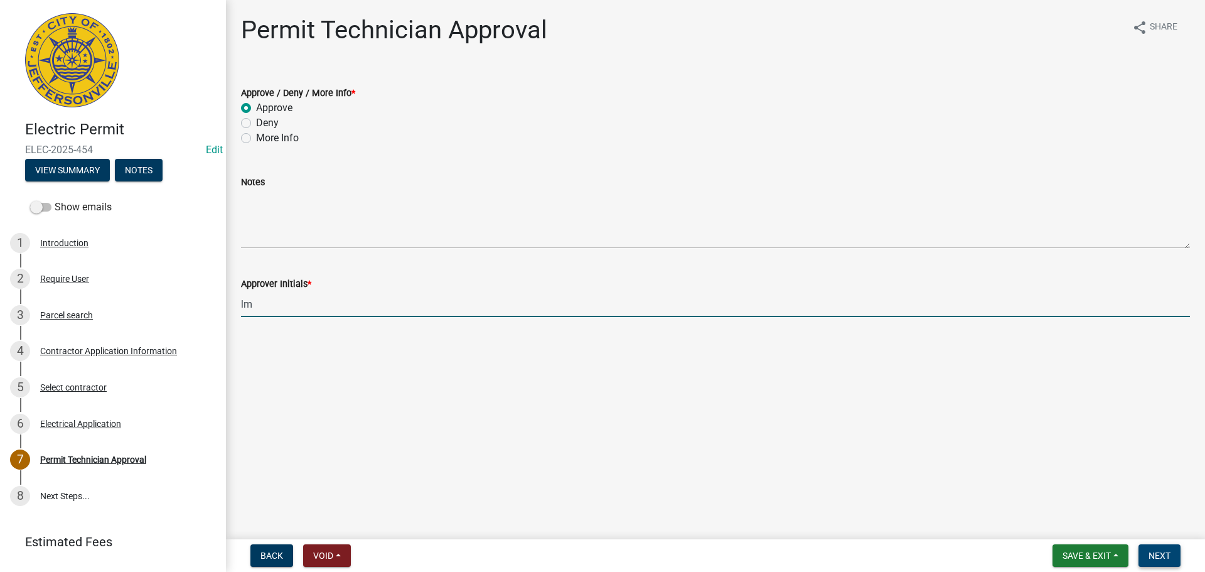
type input "lm"
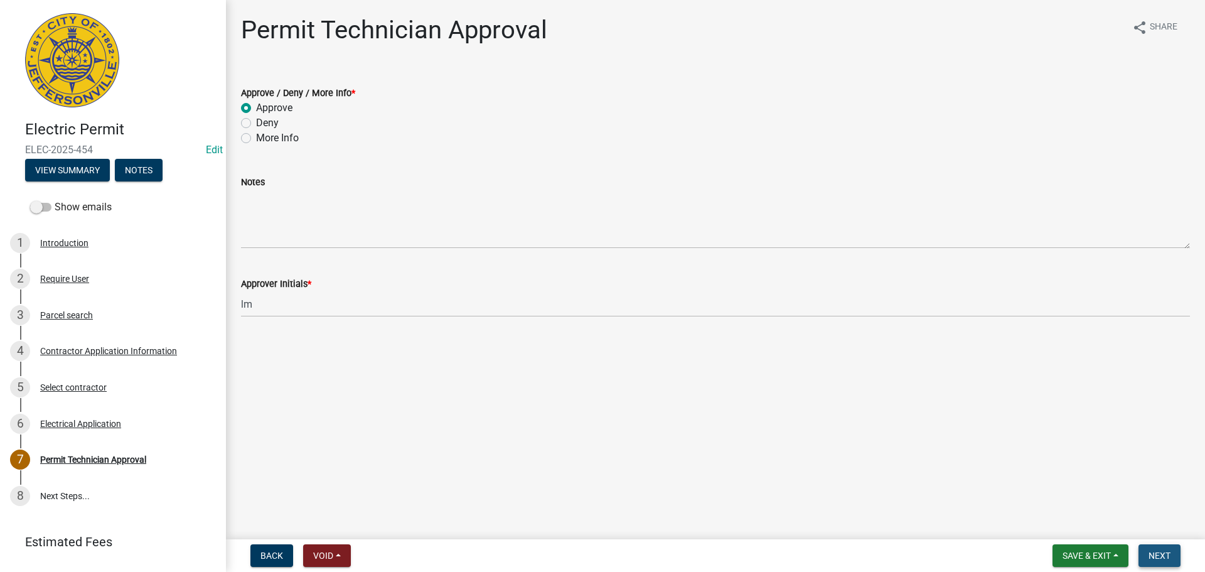
click at [1151, 556] on span "Next" at bounding box center [1160, 556] width 22 height 10
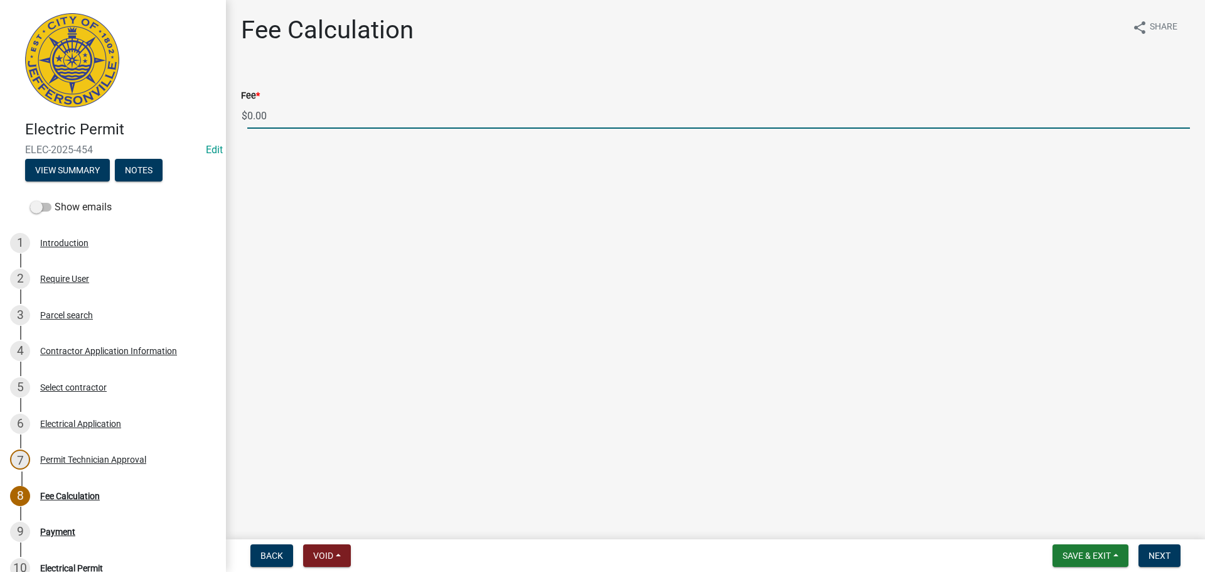
drag, startPoint x: 272, startPoint y: 116, endPoint x: 174, endPoint y: 116, distance: 98.6
click at [174, 116] on div "Electric Permit ELEC-2025-454 Edit View Summary Notes Show emails 1 Introductio…" at bounding box center [602, 286] width 1205 height 572
type input "70.00"
click at [1153, 554] on span "Next" at bounding box center [1160, 556] width 22 height 10
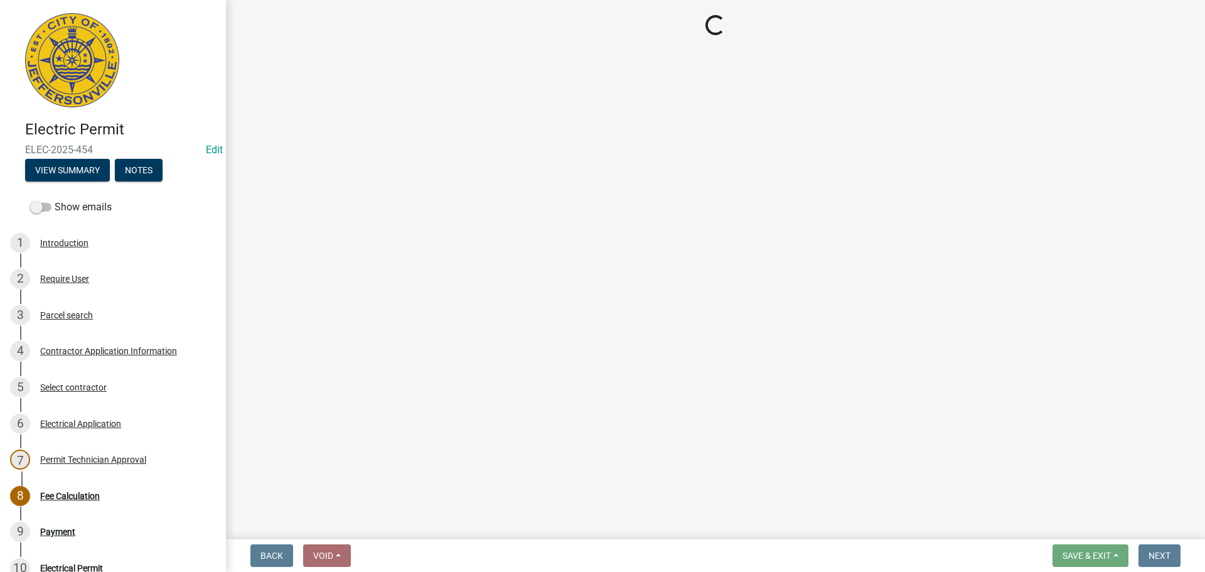
select select "3: 3"
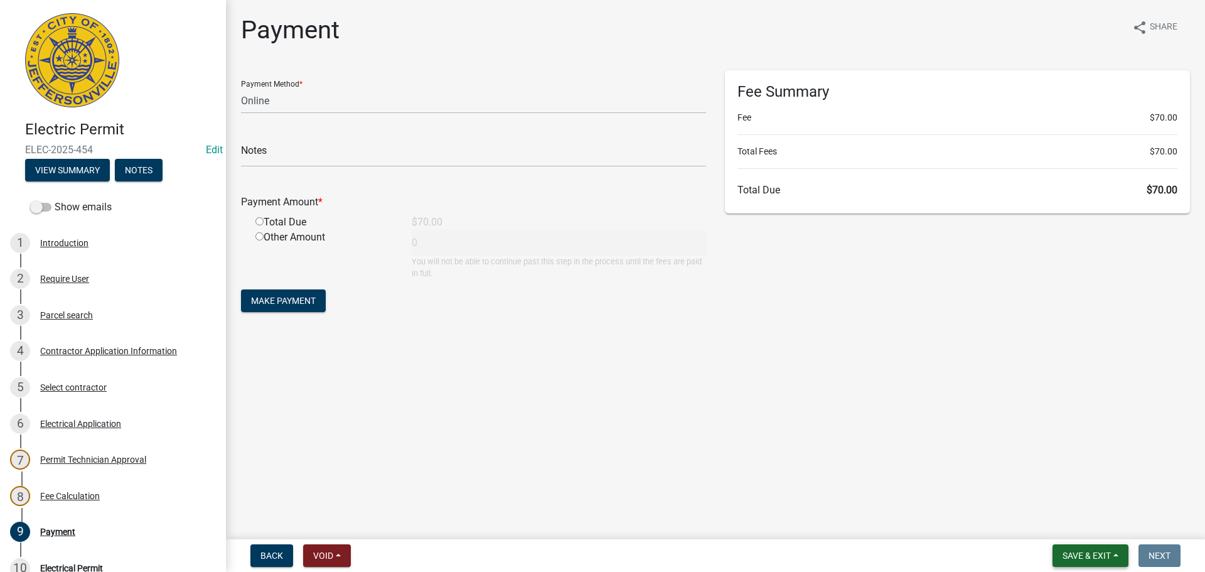
click at [1117, 554] on button "Save & Exit" at bounding box center [1091, 555] width 76 height 23
click at [1098, 517] on button "Save & Exit" at bounding box center [1078, 523] width 100 height 30
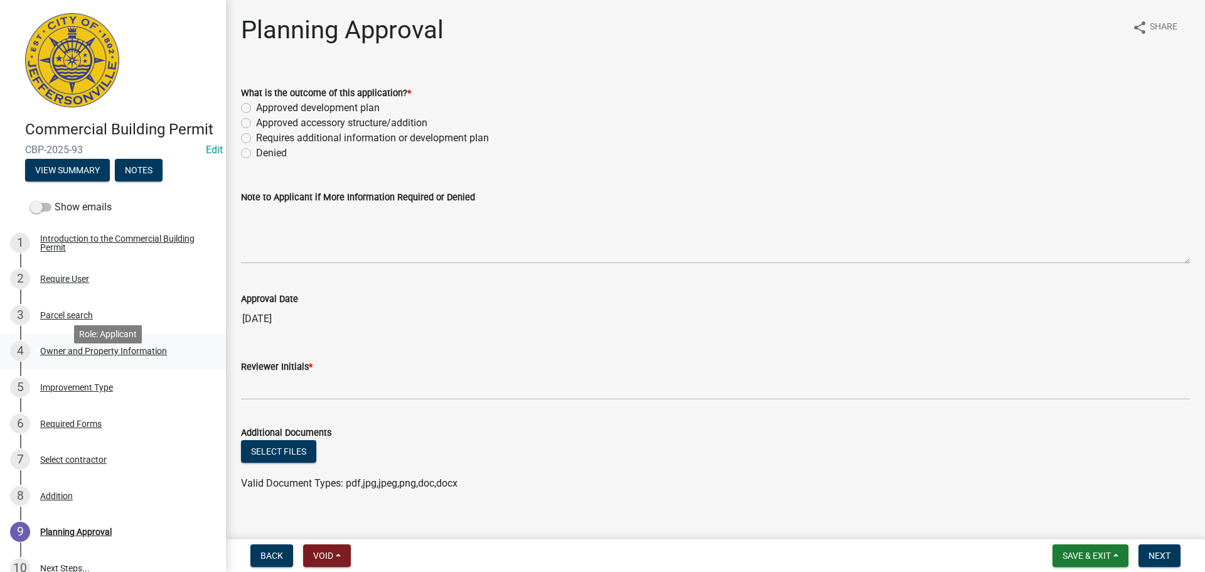
click at [99, 355] on div "Owner and Property Information" at bounding box center [103, 351] width 127 height 9
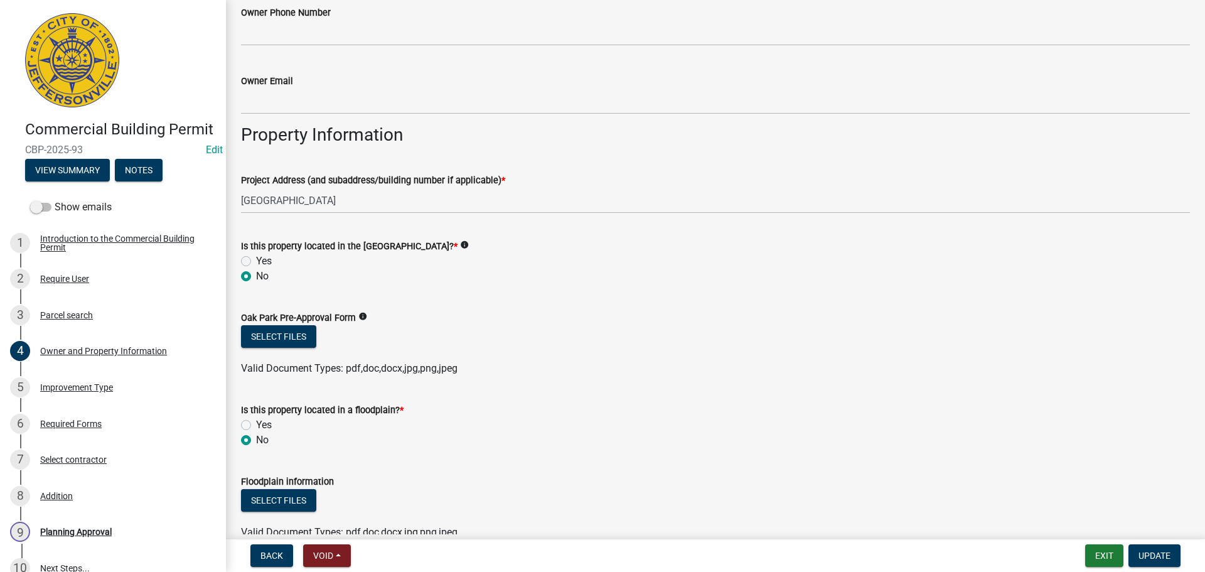
scroll to position [659, 0]
